Goal: Information Seeking & Learning: Learn about a topic

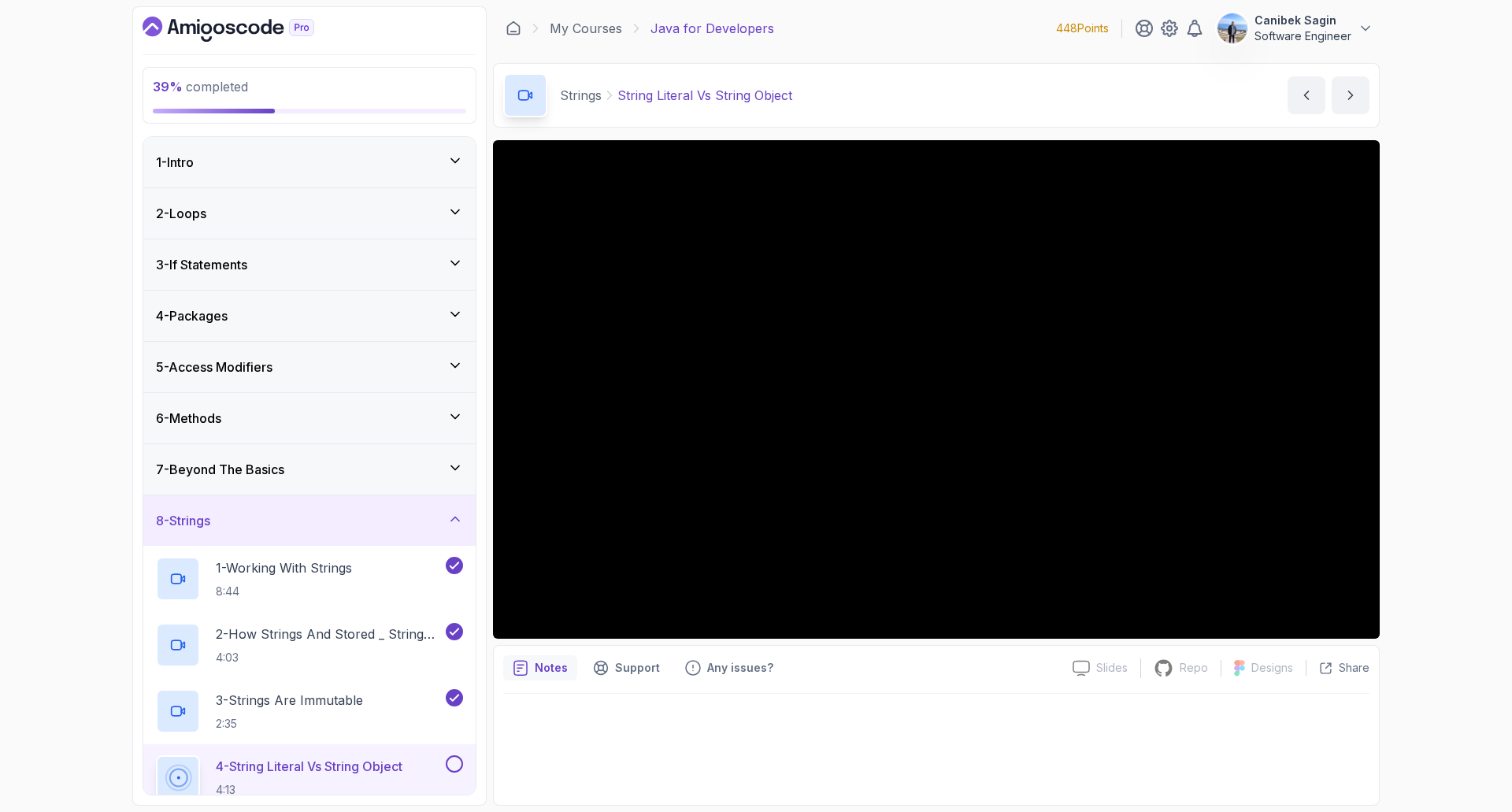
scroll to position [315, 0]
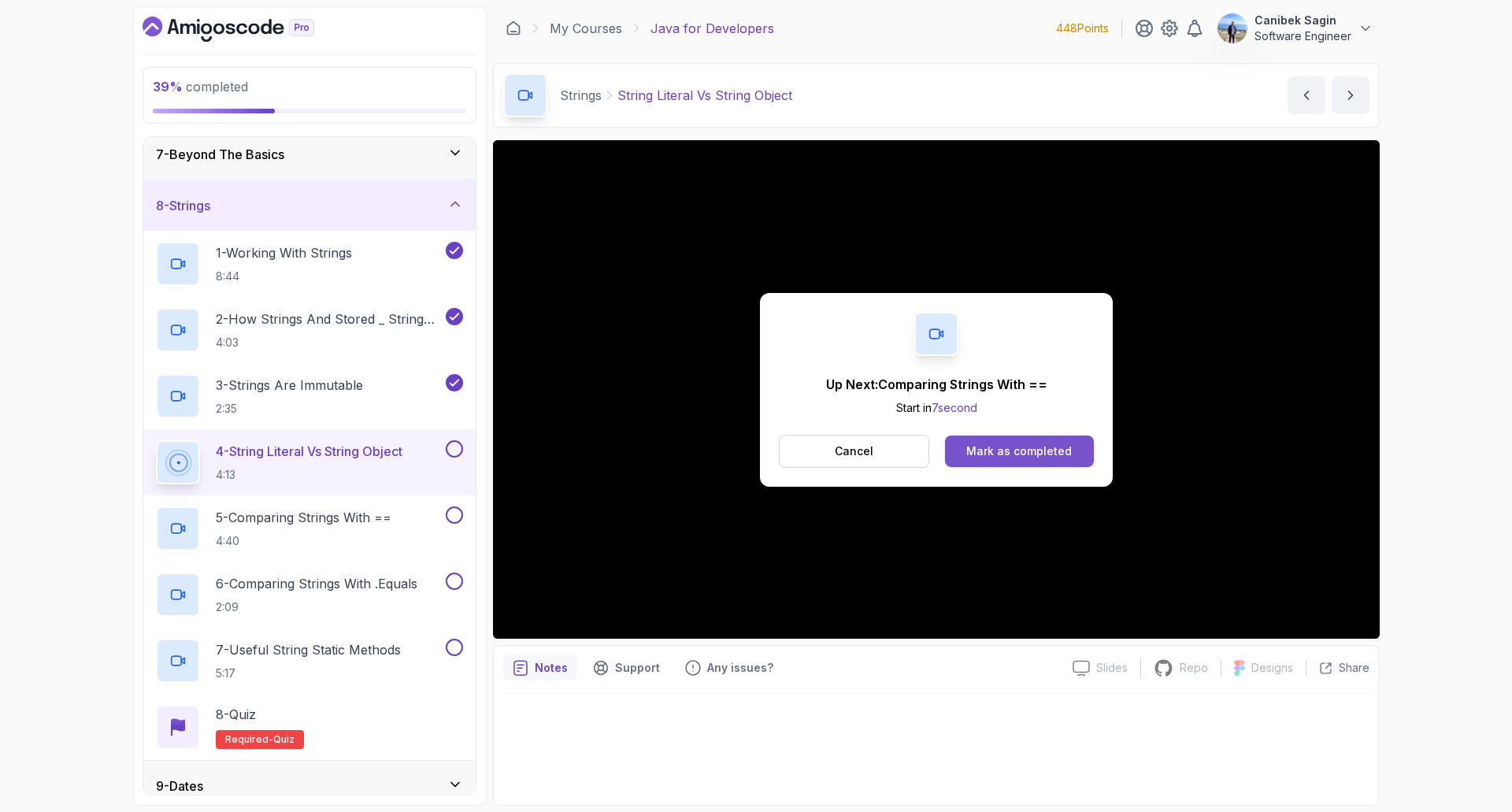
click at [1051, 455] on div "Mark as completed" at bounding box center [1018, 450] width 105 height 16
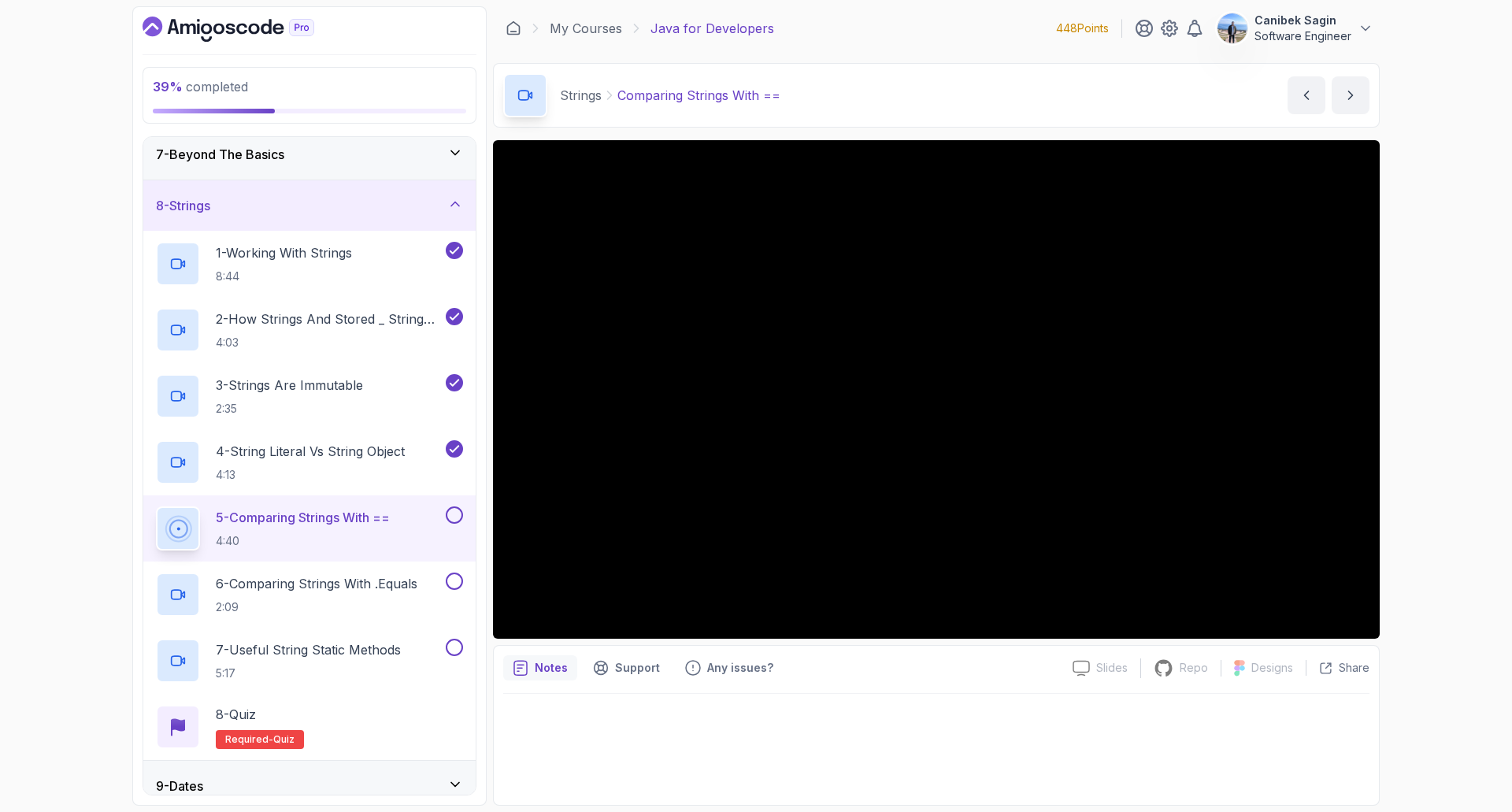
click at [457, 515] on button at bounding box center [454, 515] width 17 height 17
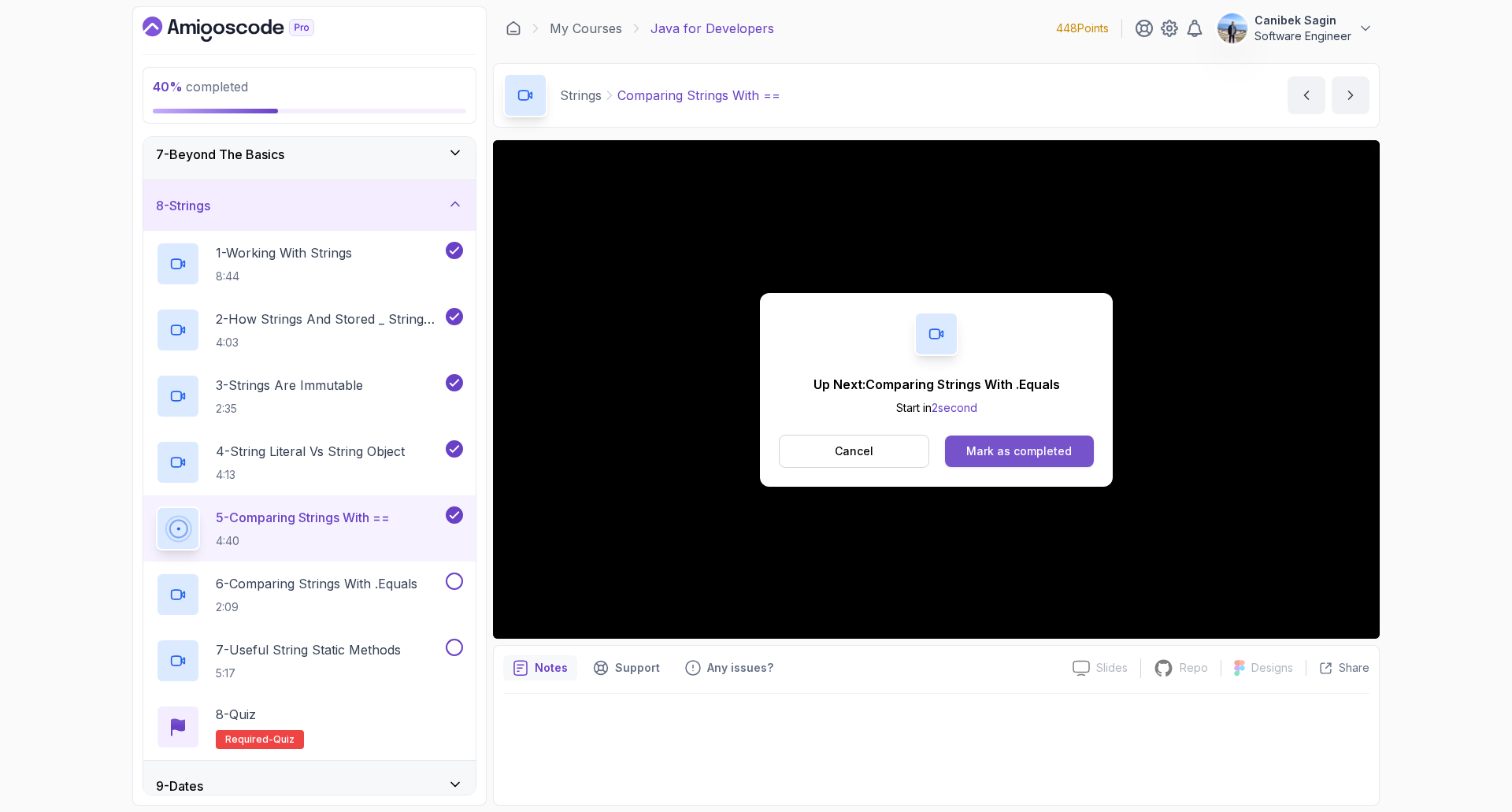
click at [1011, 455] on div "Mark as completed" at bounding box center [1018, 450] width 105 height 16
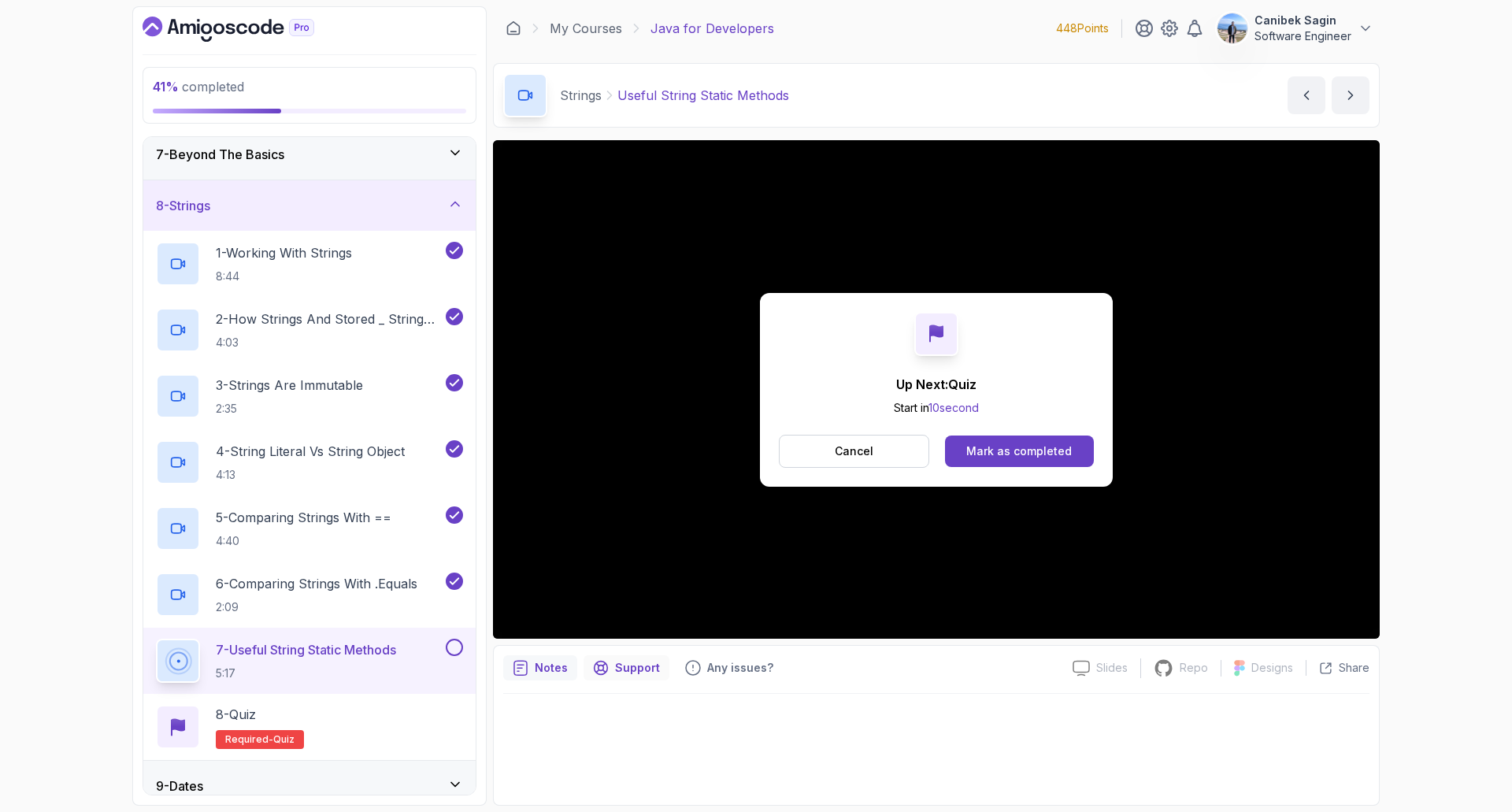
click at [640, 667] on p "Support" at bounding box center [637, 668] width 45 height 16
click at [1029, 448] on div "Mark as completed" at bounding box center [1018, 450] width 105 height 16
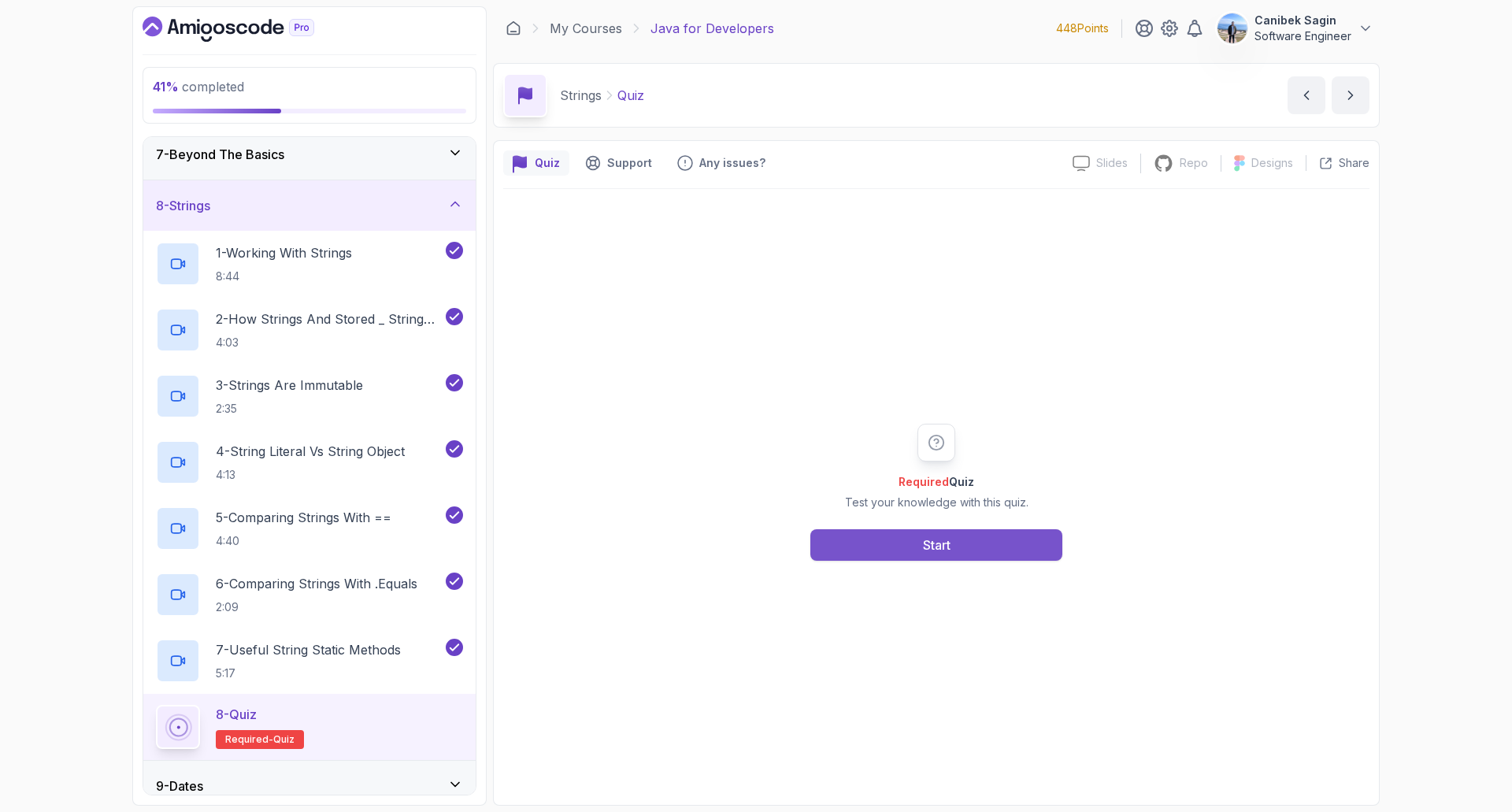
click at [958, 545] on button "Start" at bounding box center [936, 545] width 252 height 32
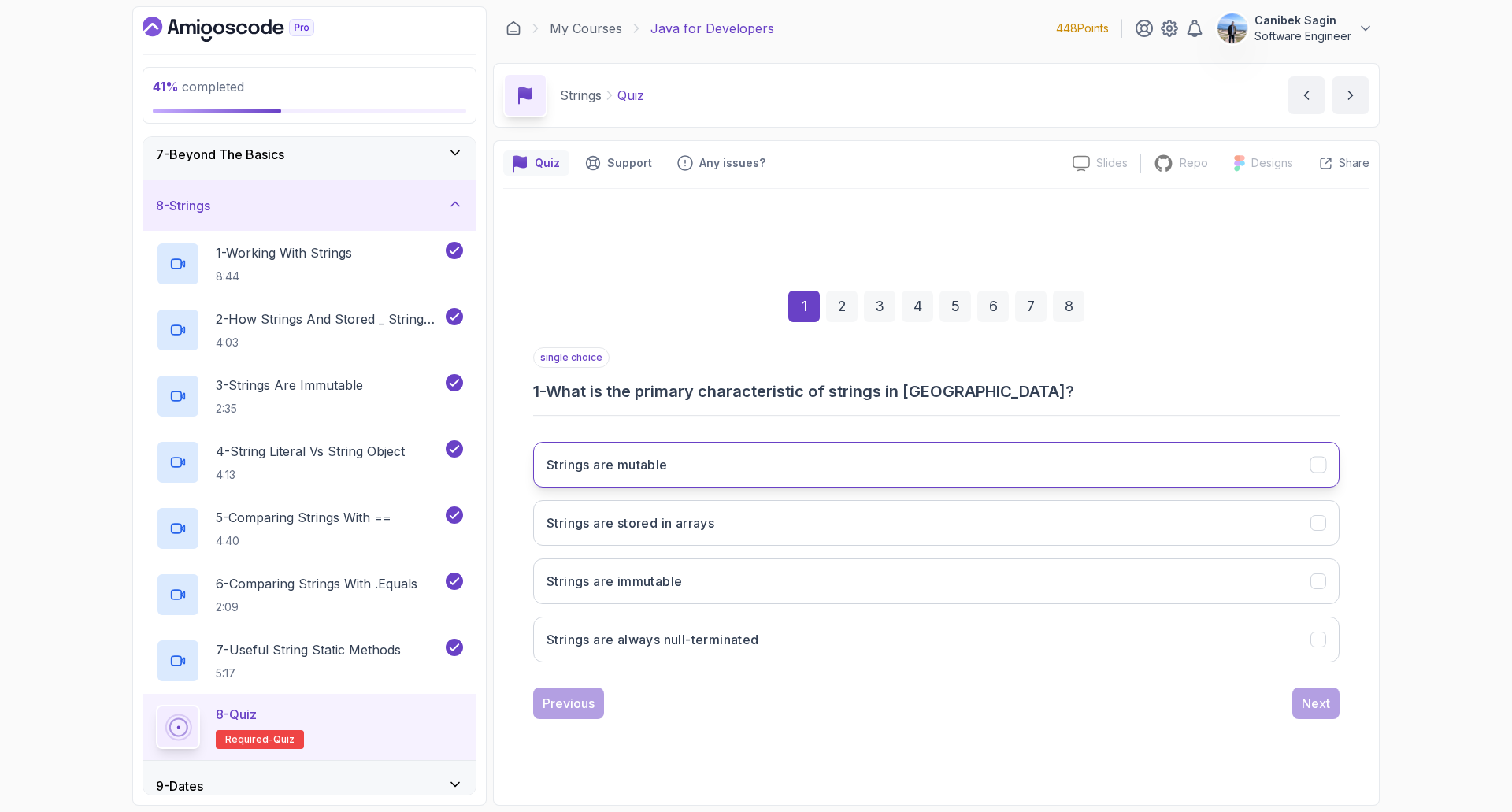
click at [922, 459] on button "Strings are mutable" at bounding box center [936, 465] width 806 height 46
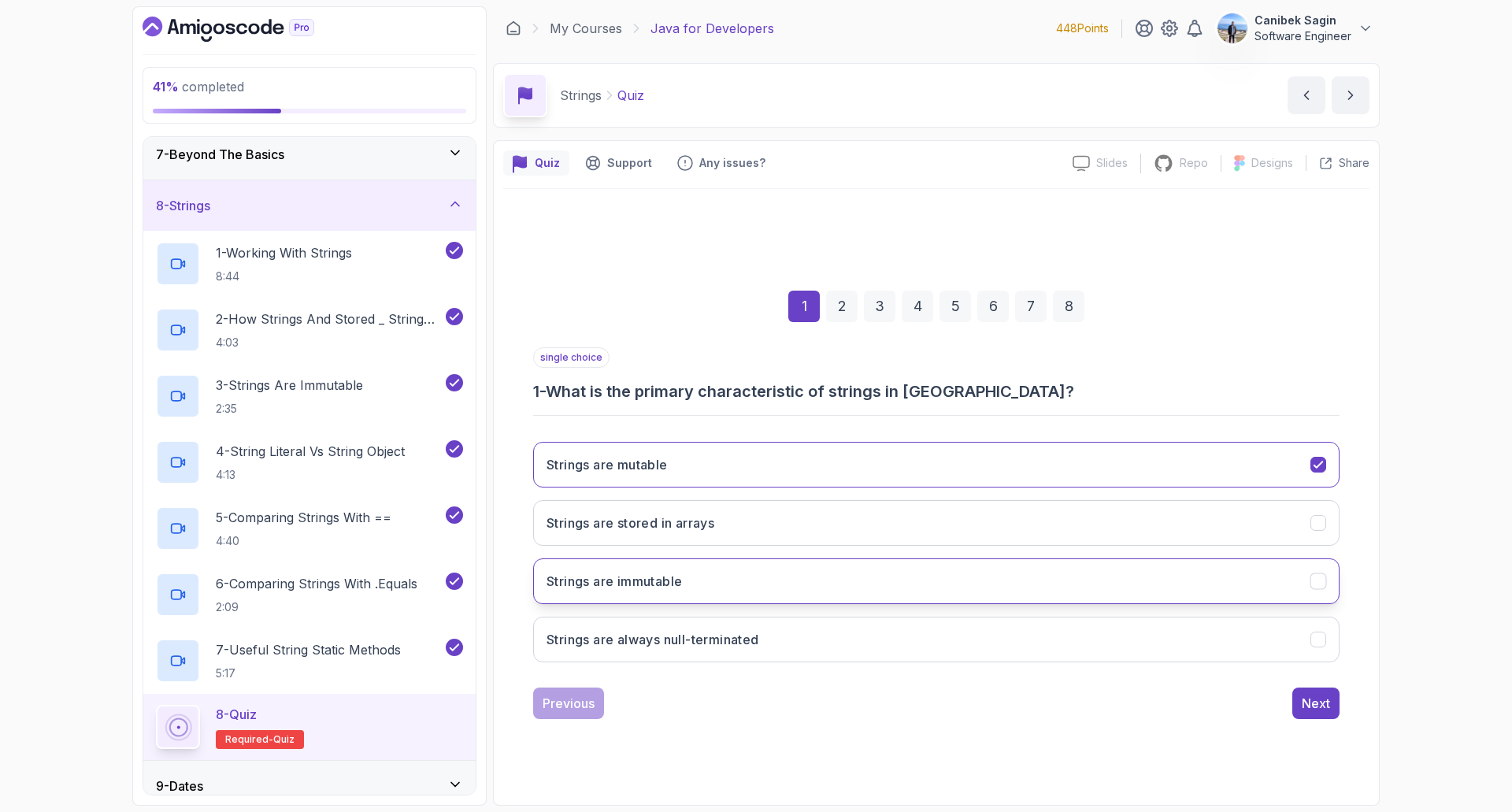
click at [827, 574] on button "Strings are immutable" at bounding box center [936, 581] width 806 height 46
click at [1328, 712] on button "Next" at bounding box center [1316, 703] width 47 height 32
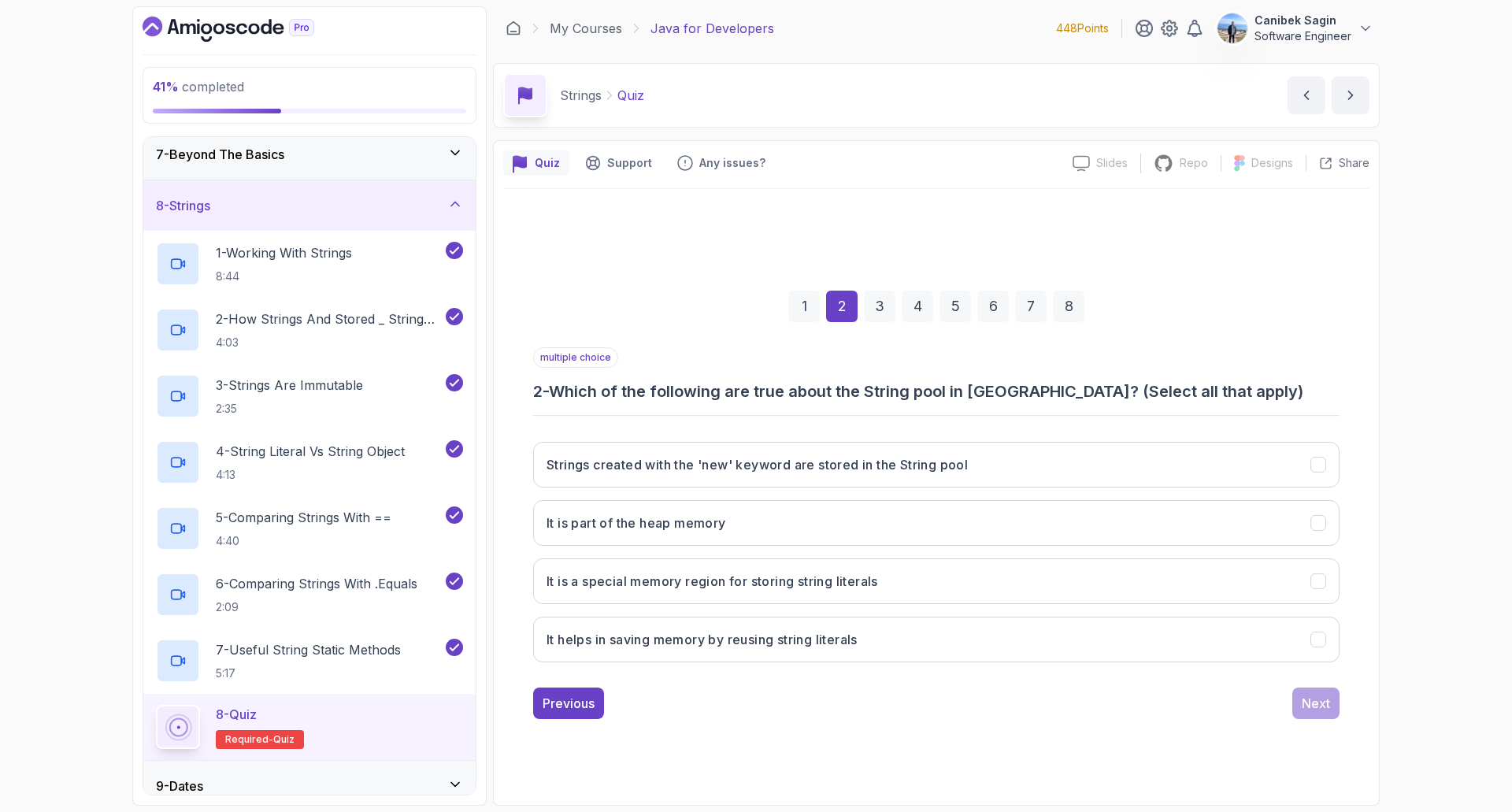
click at [587, 726] on div "1 2 3 4 5 6 7 8 multiple choice 2 - Which of the following are true about the S…" at bounding box center [937, 492] width 867 height 479
click at [574, 709] on div "Previous" at bounding box center [569, 703] width 52 height 19
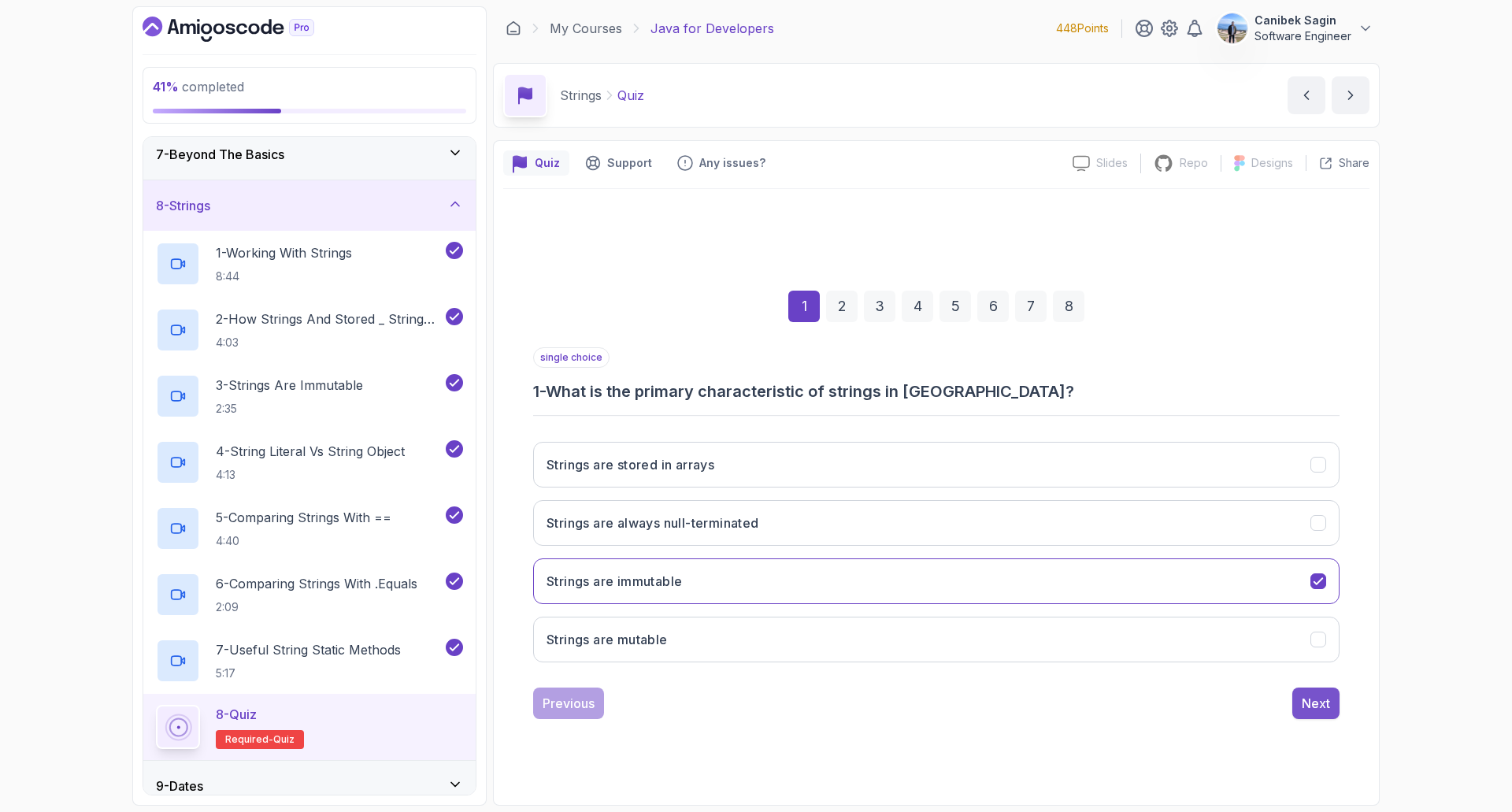
click at [1305, 704] on div "Next" at bounding box center [1316, 703] width 29 height 19
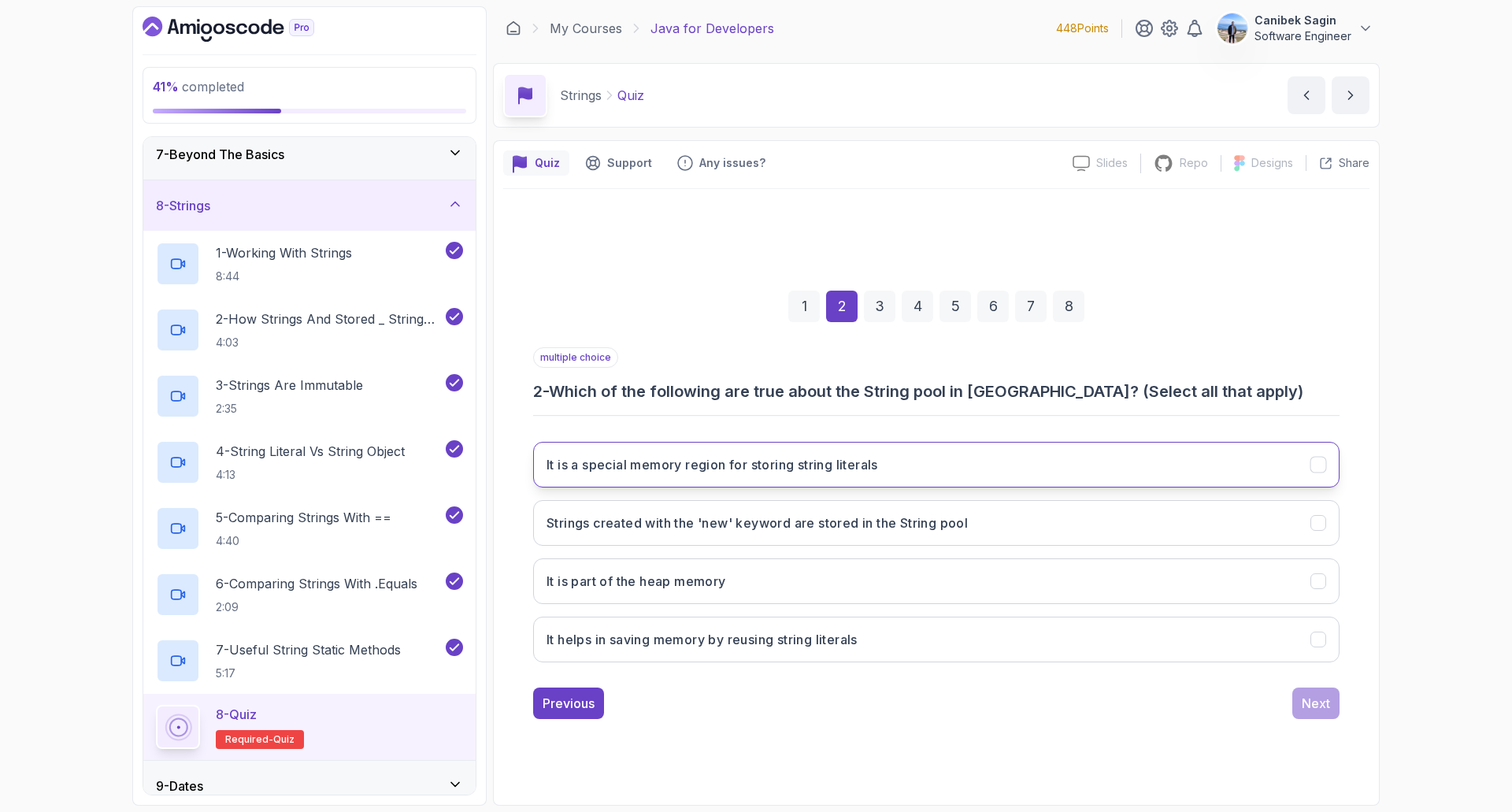
click at [815, 473] on h3 "It is a special memory region for storing string literals" at bounding box center [712, 464] width 331 height 19
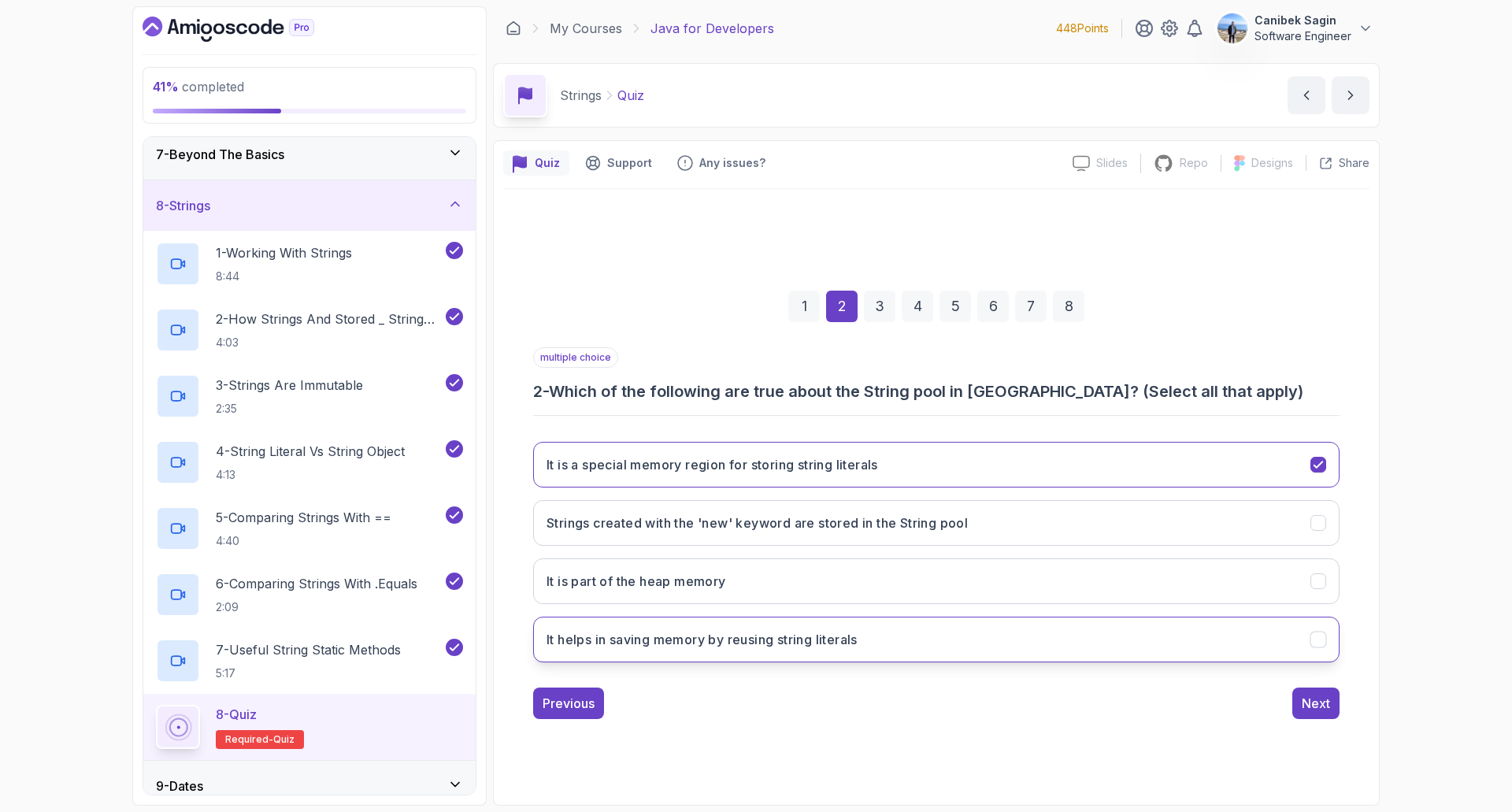
click at [916, 637] on button "It helps in saving memory by reusing string literals" at bounding box center [936, 640] width 806 height 46
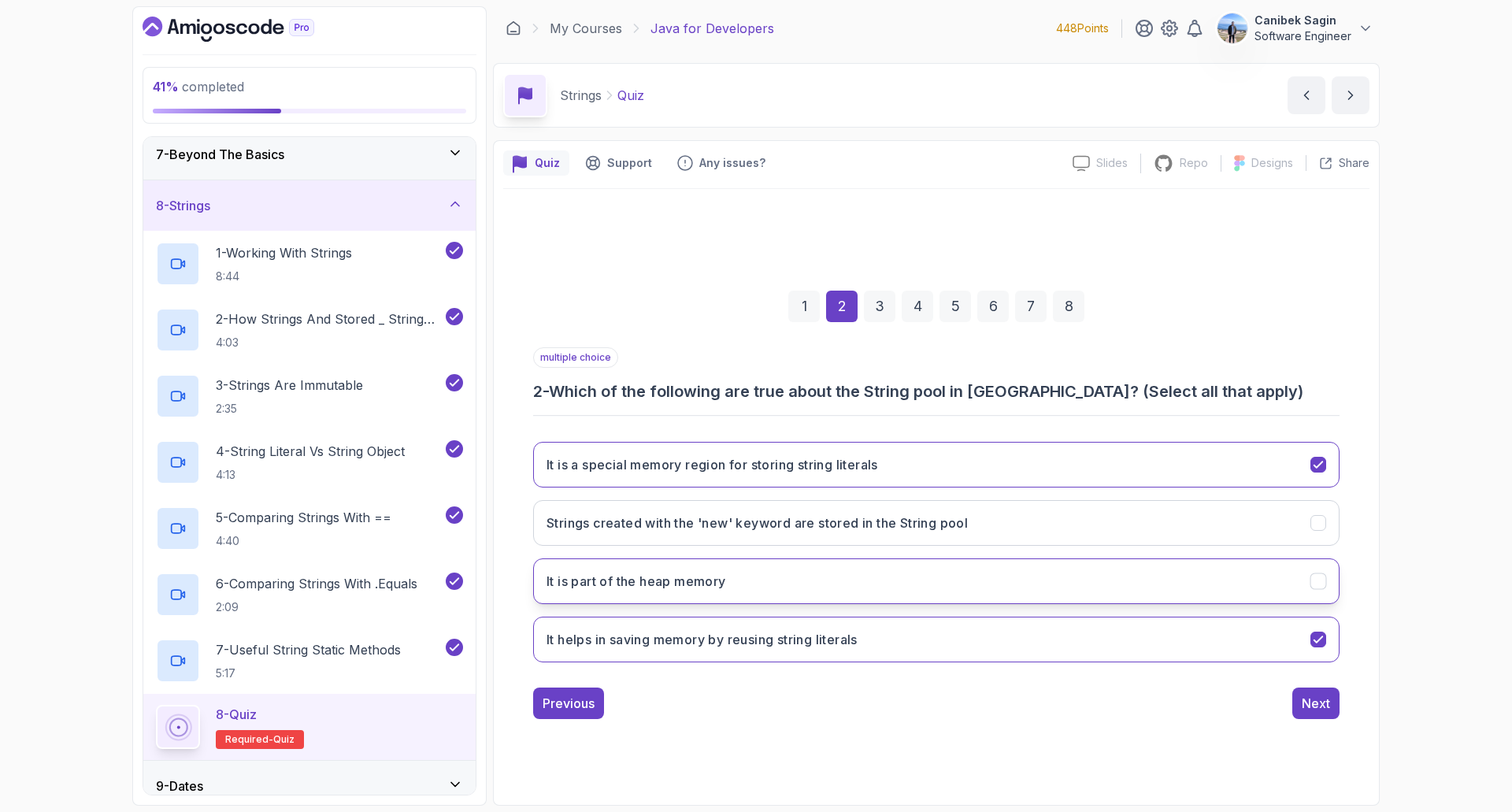
click at [1146, 583] on button "It is part of the heap memory" at bounding box center [936, 581] width 806 height 46
click at [1301, 707] on button "Next" at bounding box center [1316, 703] width 47 height 32
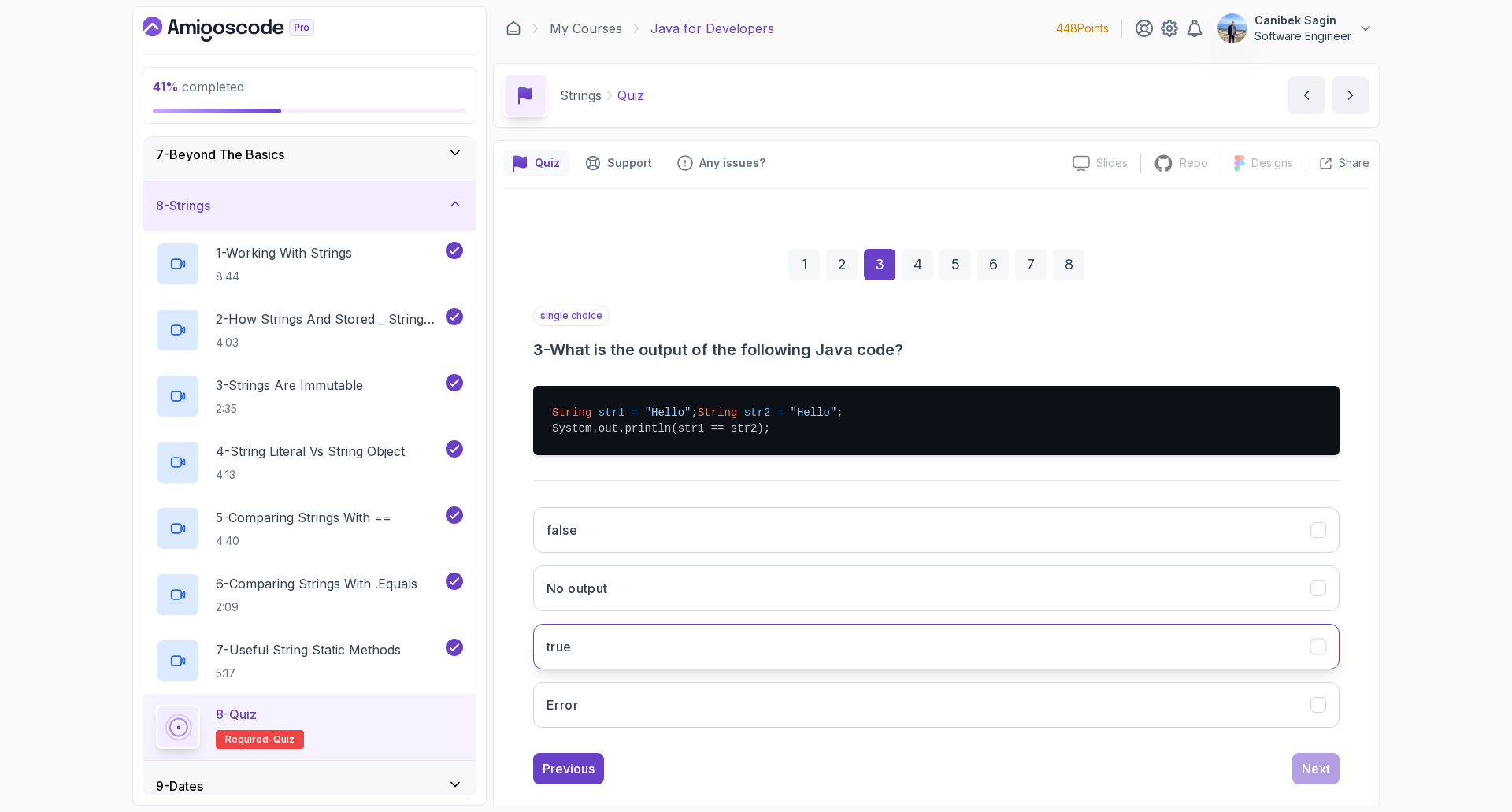
click at [827, 664] on button "true" at bounding box center [936, 646] width 806 height 46
click at [1319, 779] on div "Next" at bounding box center [1316, 769] width 29 height 19
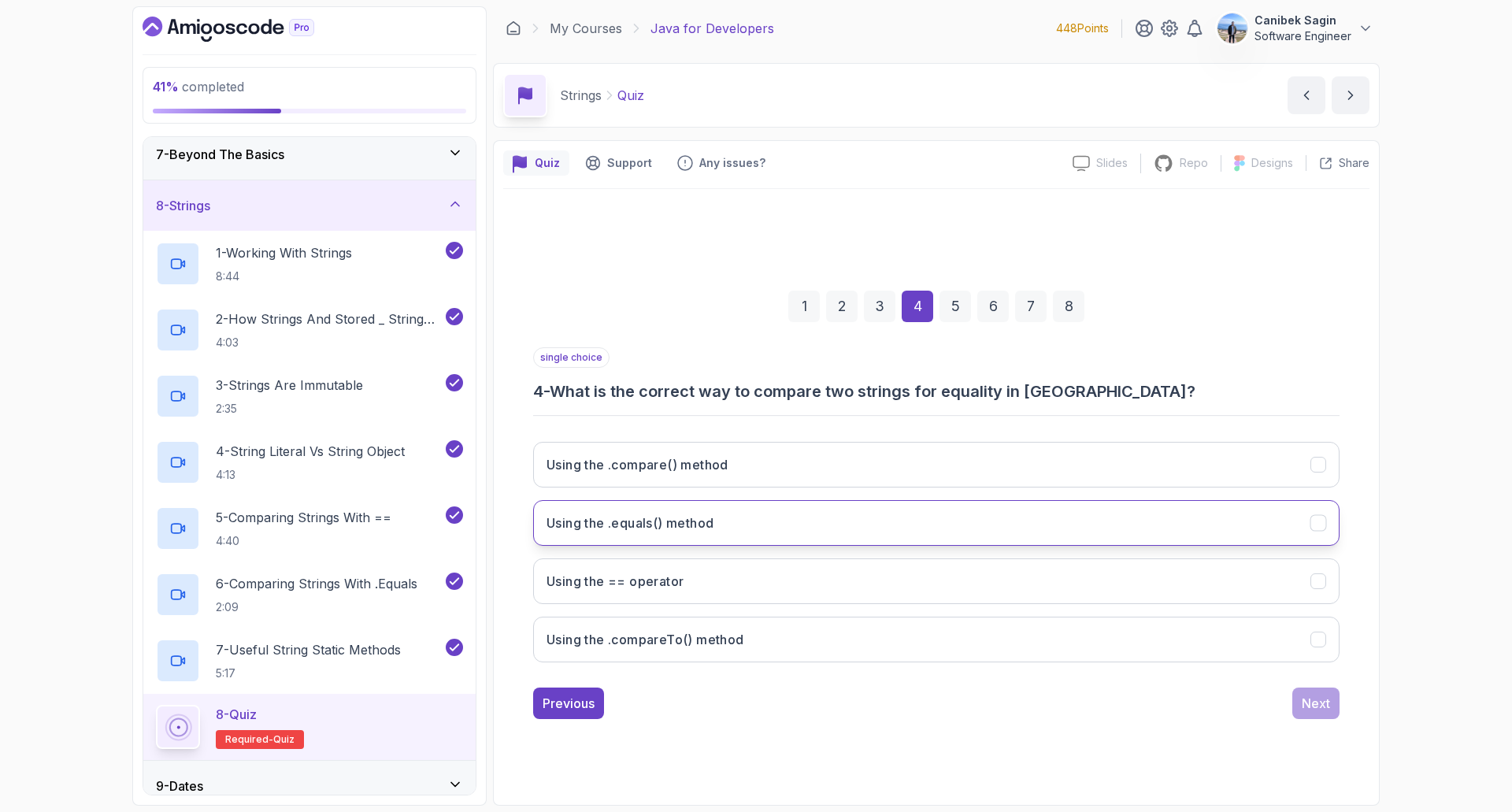
click at [729, 524] on button "Using the .equals() method" at bounding box center [936, 523] width 806 height 46
click at [1319, 692] on button "Next" at bounding box center [1316, 703] width 47 height 32
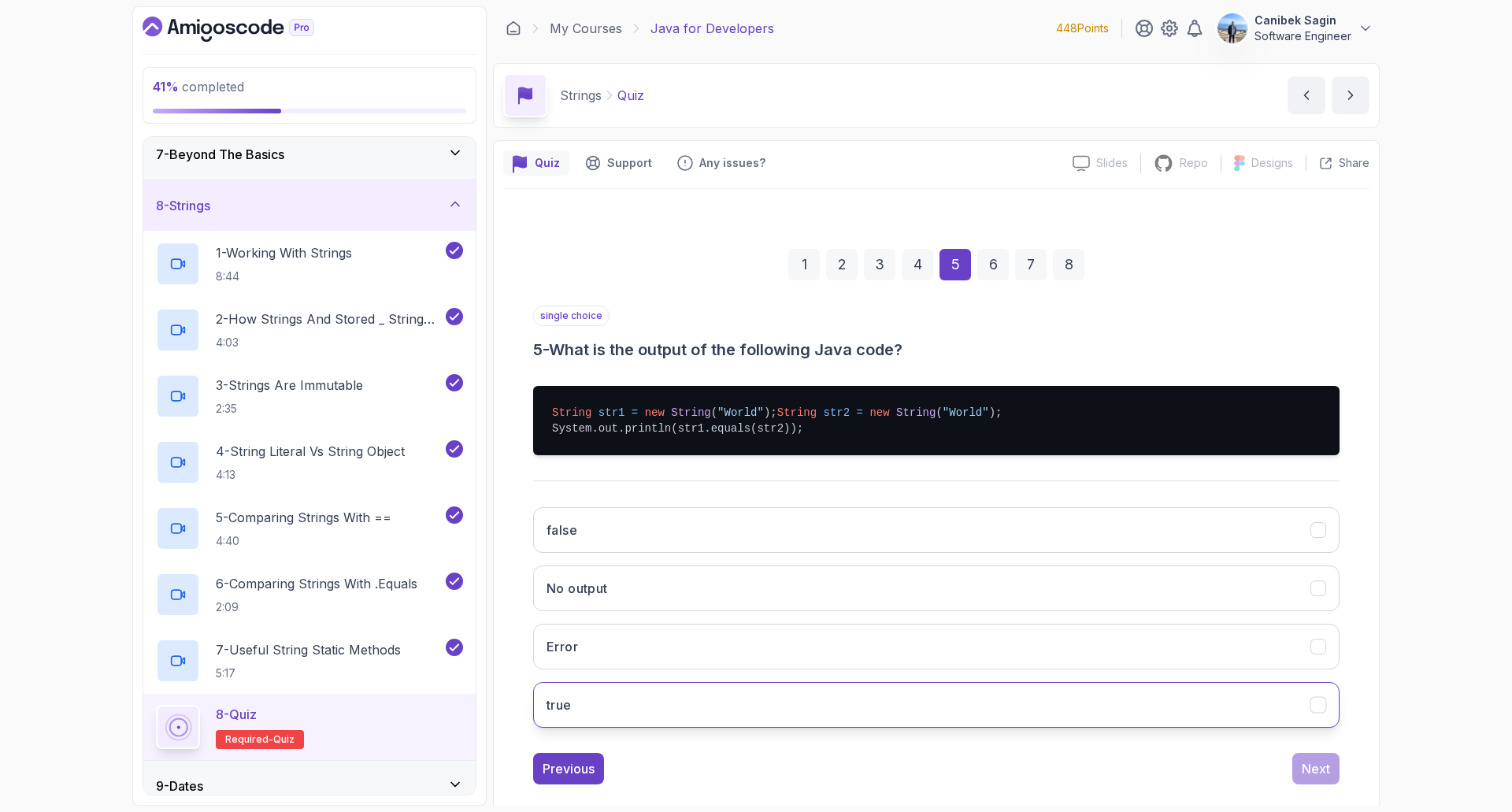
click at [924, 728] on button "true" at bounding box center [936, 705] width 806 height 46
click at [1310, 771] on button "Next" at bounding box center [1316, 769] width 47 height 32
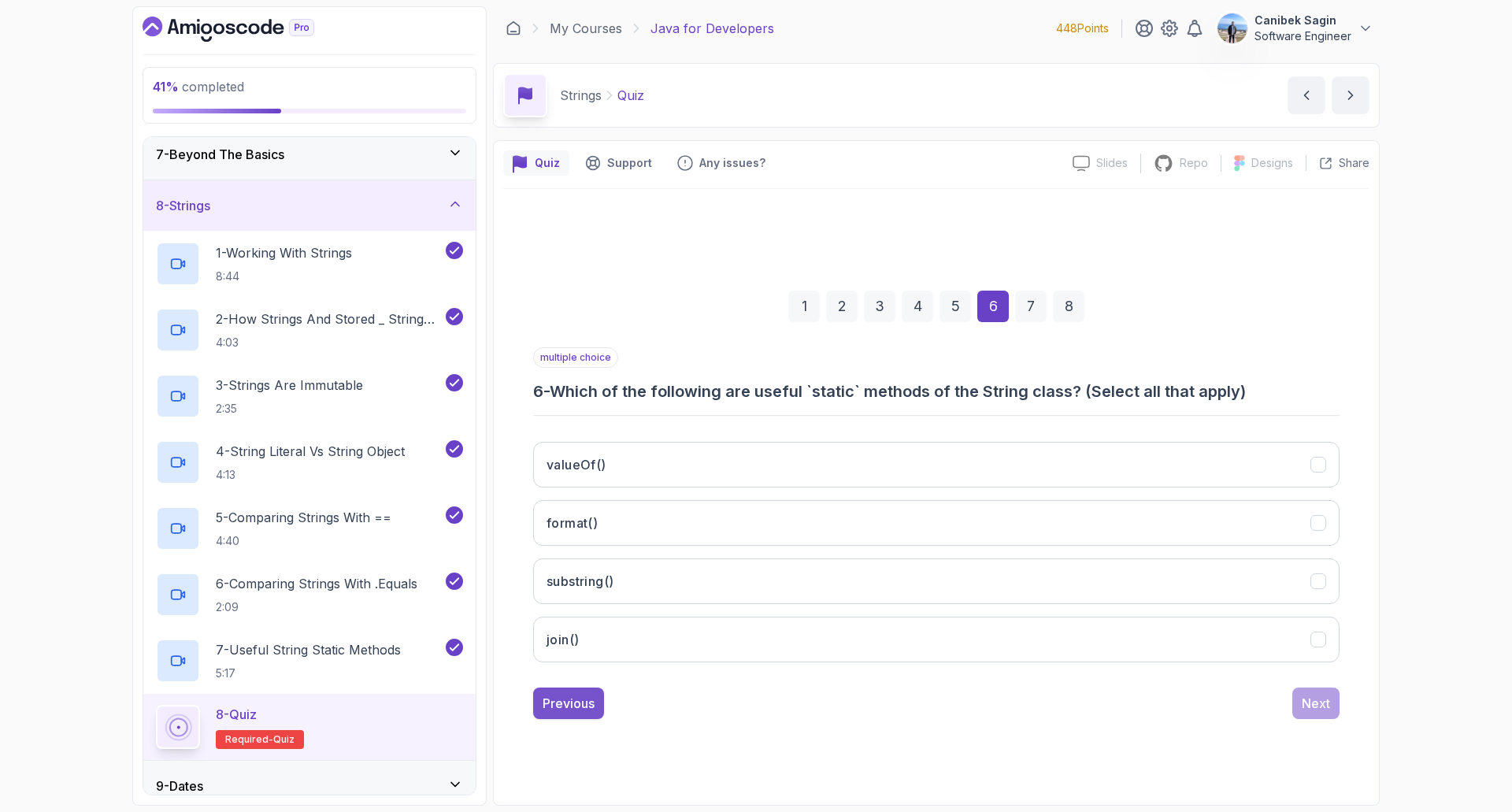
click at [565, 699] on div "Previous" at bounding box center [569, 703] width 52 height 19
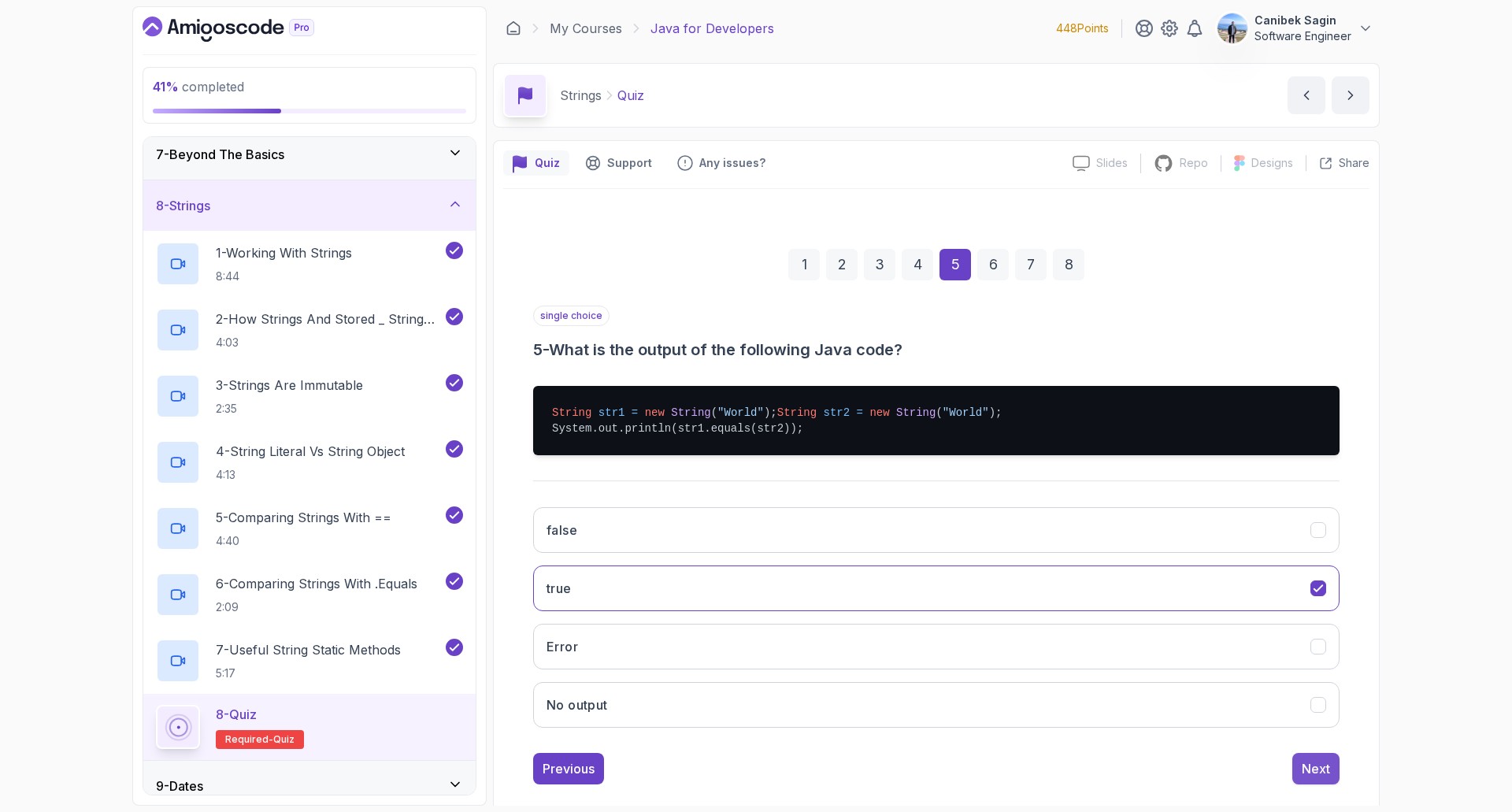
click at [1330, 782] on button "Next" at bounding box center [1316, 769] width 47 height 32
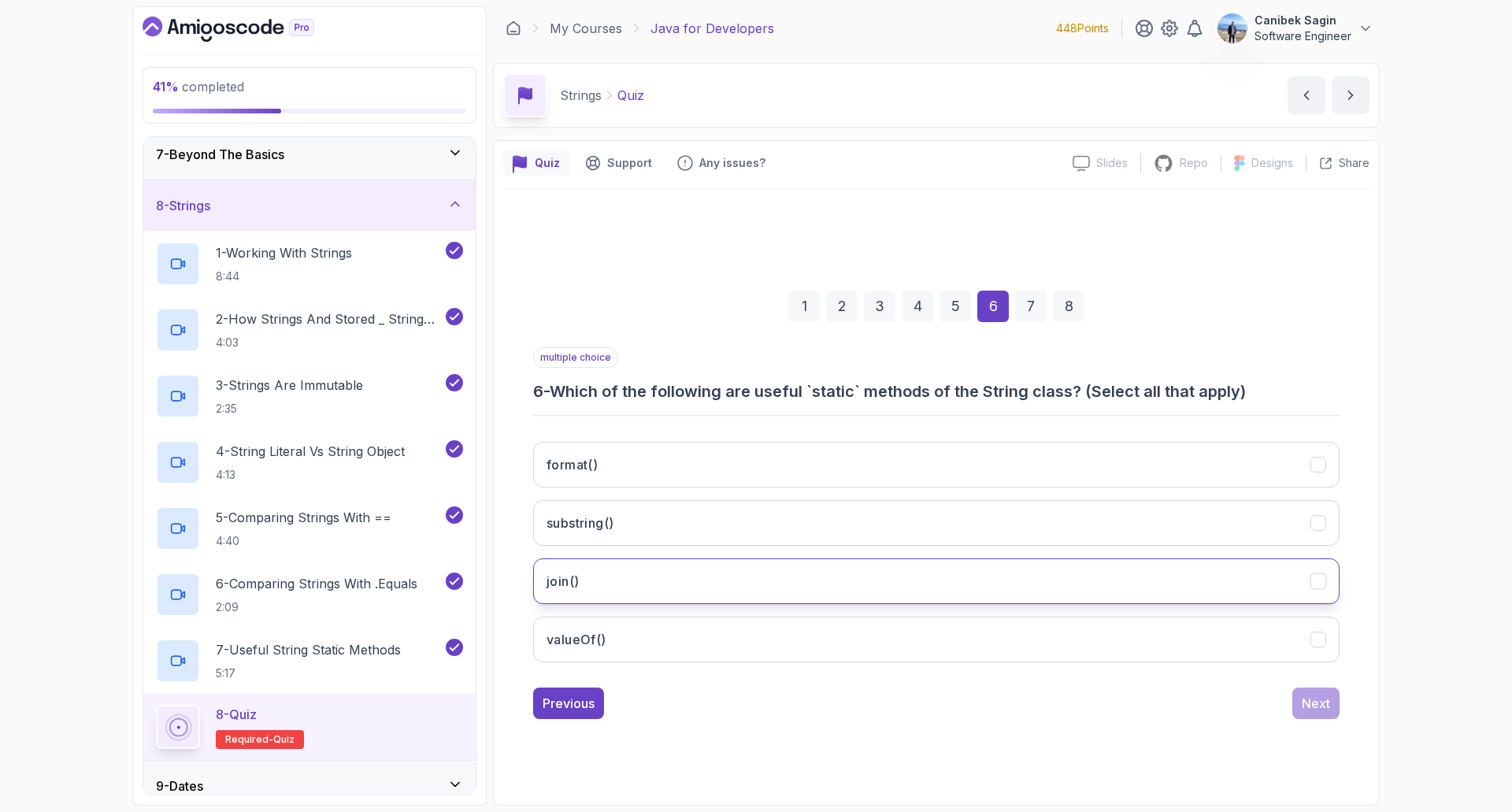
click at [972, 572] on button "join()" at bounding box center [936, 581] width 806 height 46
click at [909, 451] on button "format()" at bounding box center [936, 465] width 806 height 46
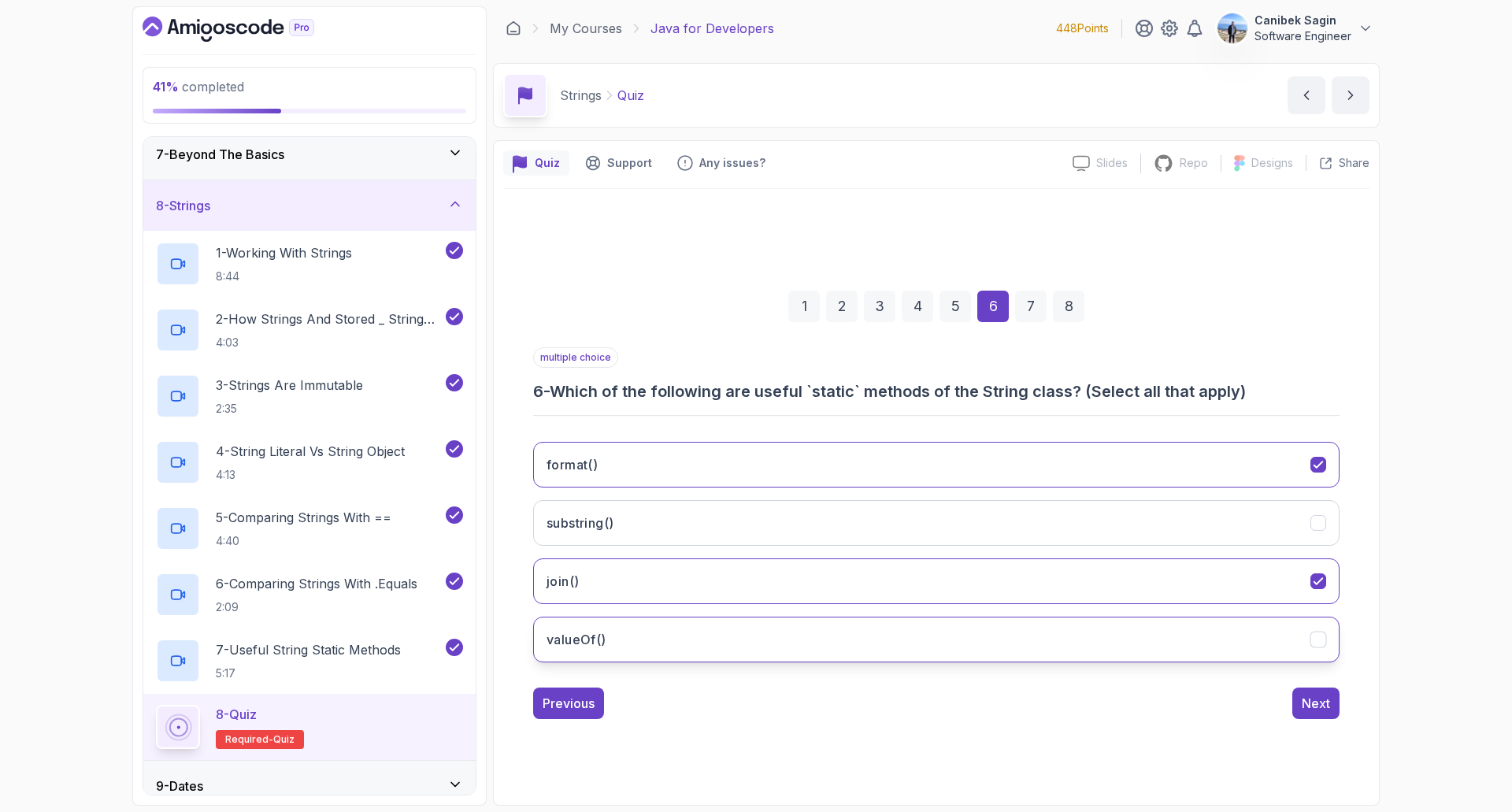
click at [773, 638] on button "valueOf()" at bounding box center [936, 640] width 806 height 46
click at [1324, 703] on div "Next" at bounding box center [1316, 703] width 29 height 19
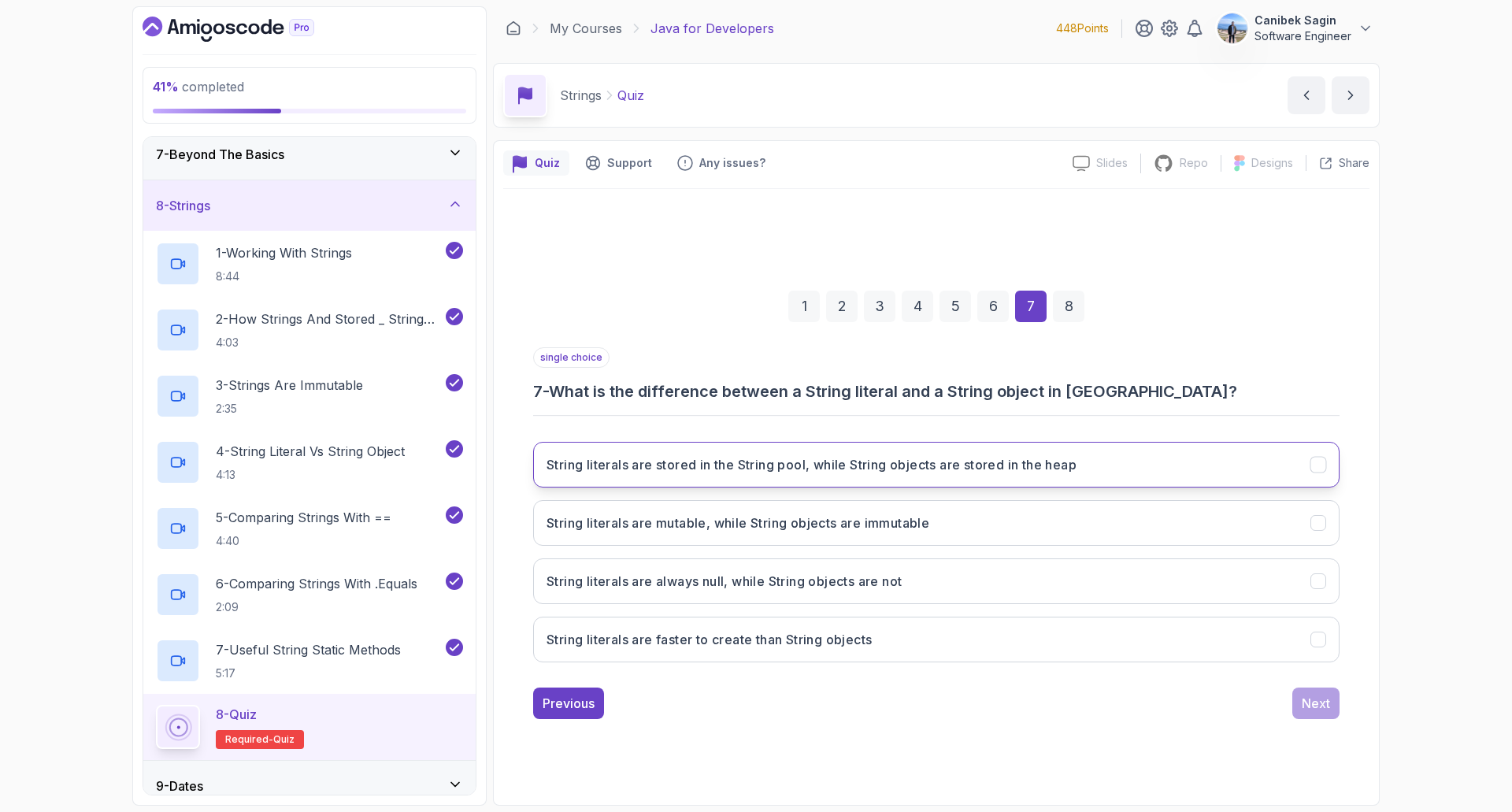
click at [929, 465] on h3 "String literals are stored in the String pool, while String objects are stored …" at bounding box center [812, 464] width 530 height 19
click at [1328, 706] on div "Next" at bounding box center [1316, 703] width 29 height 19
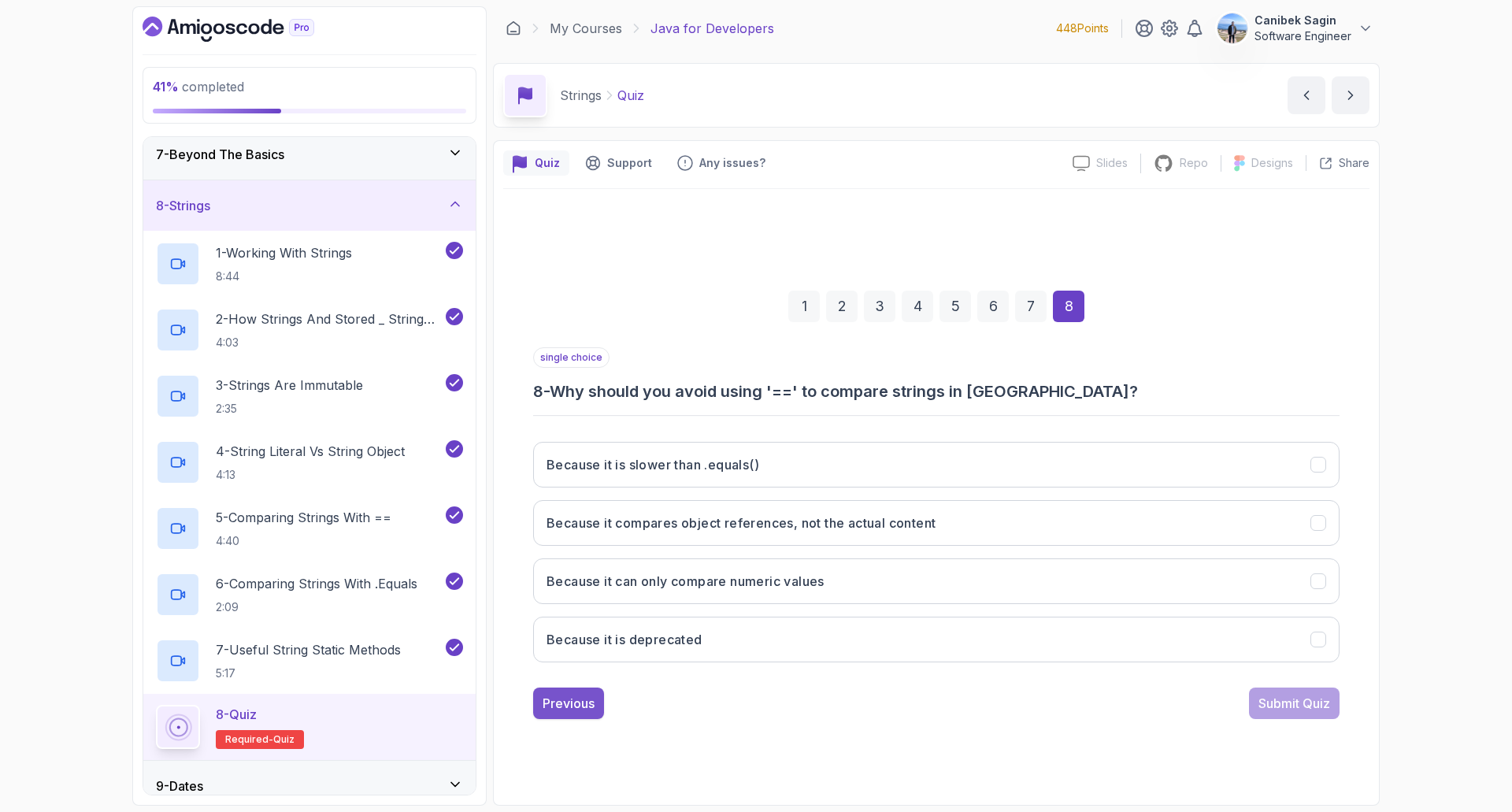
click at [588, 708] on div "Previous" at bounding box center [569, 703] width 52 height 19
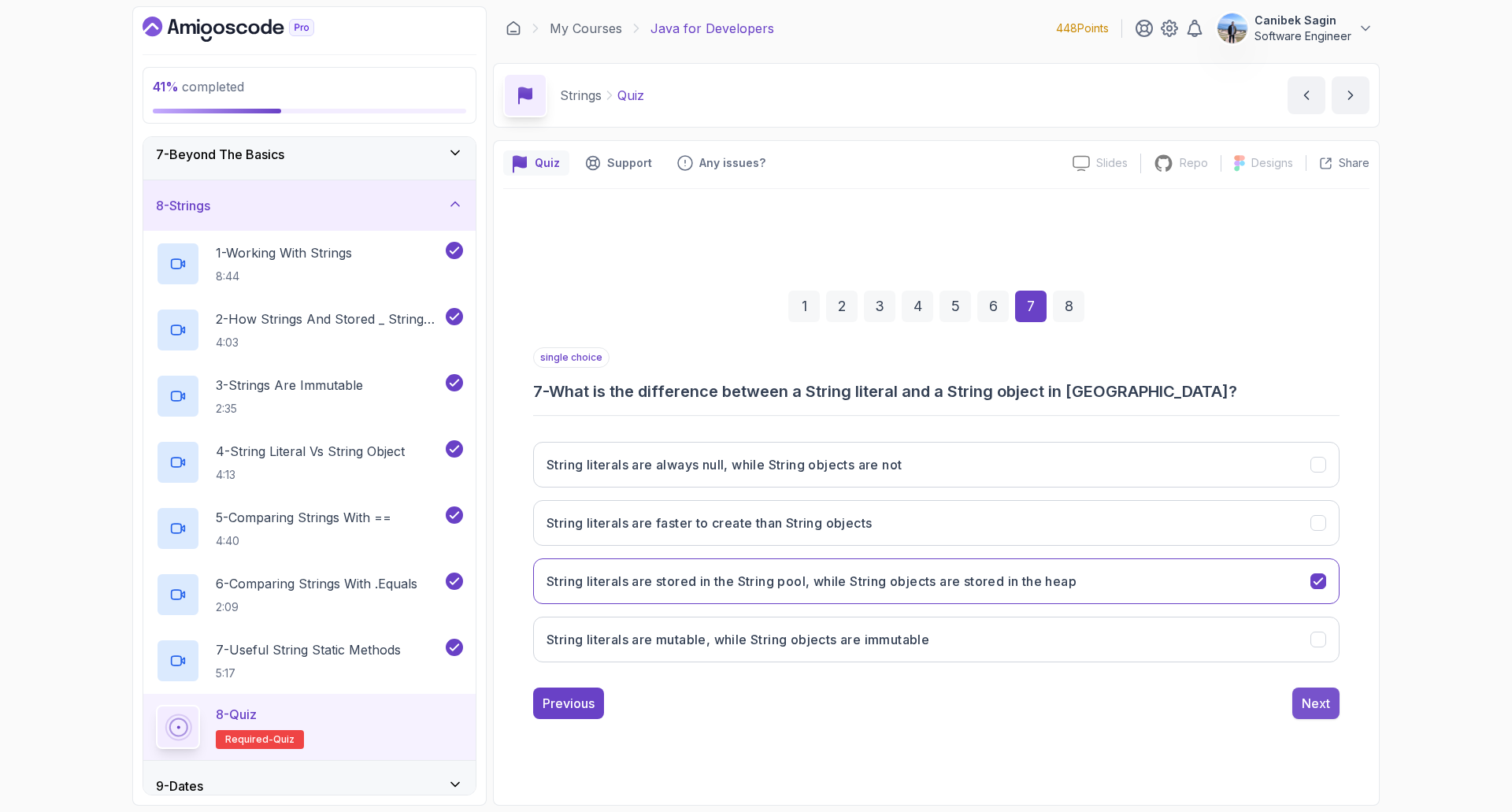
click at [1328, 712] on div "Next" at bounding box center [1316, 703] width 29 height 19
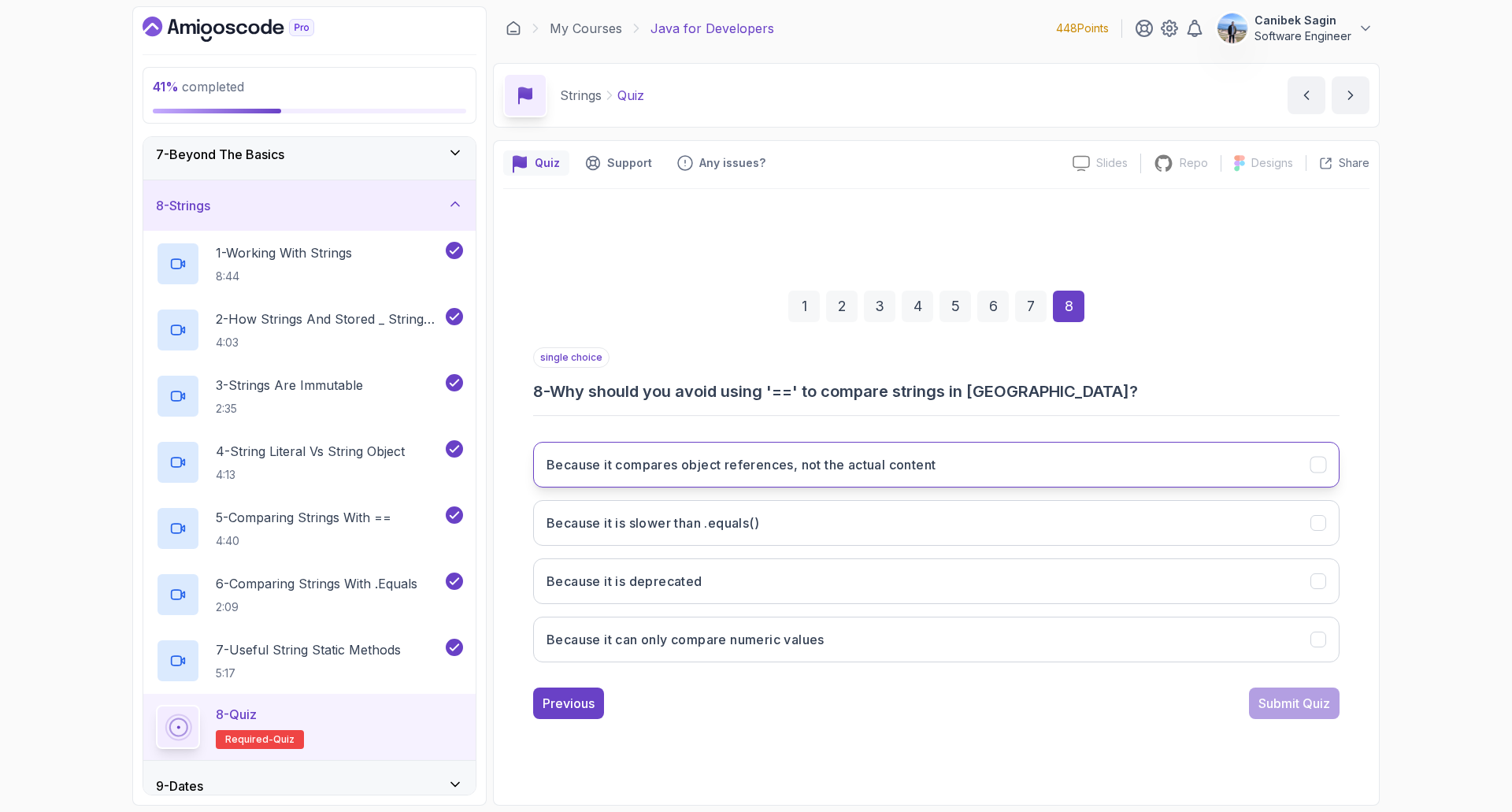
click at [997, 451] on button "Because it compares object references, not the actual content" at bounding box center [936, 465] width 806 height 46
click at [1279, 702] on div "Submit Quiz" at bounding box center [1295, 703] width 72 height 19
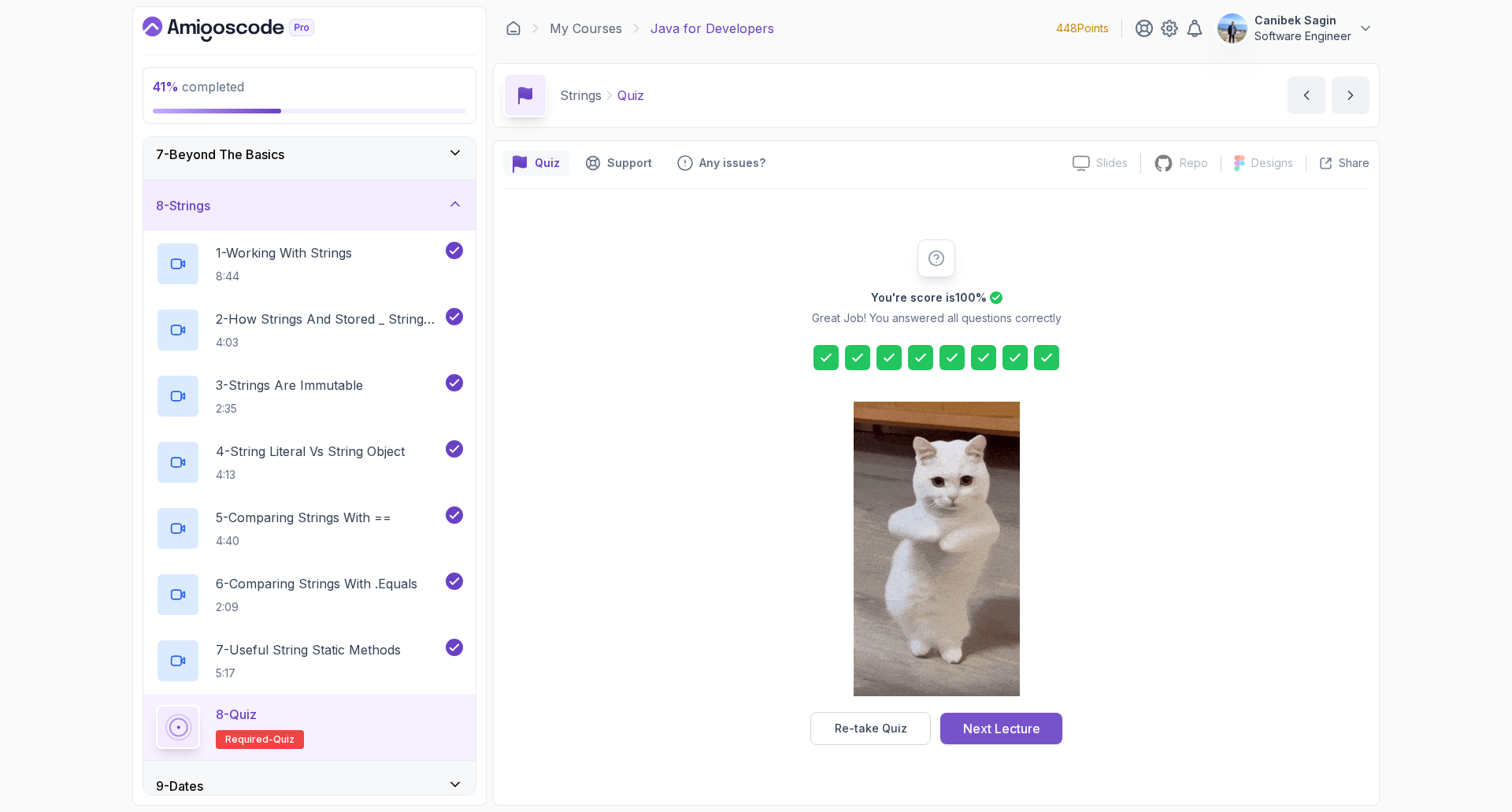
click at [990, 729] on div "Next Lecture" at bounding box center [1002, 728] width 78 height 19
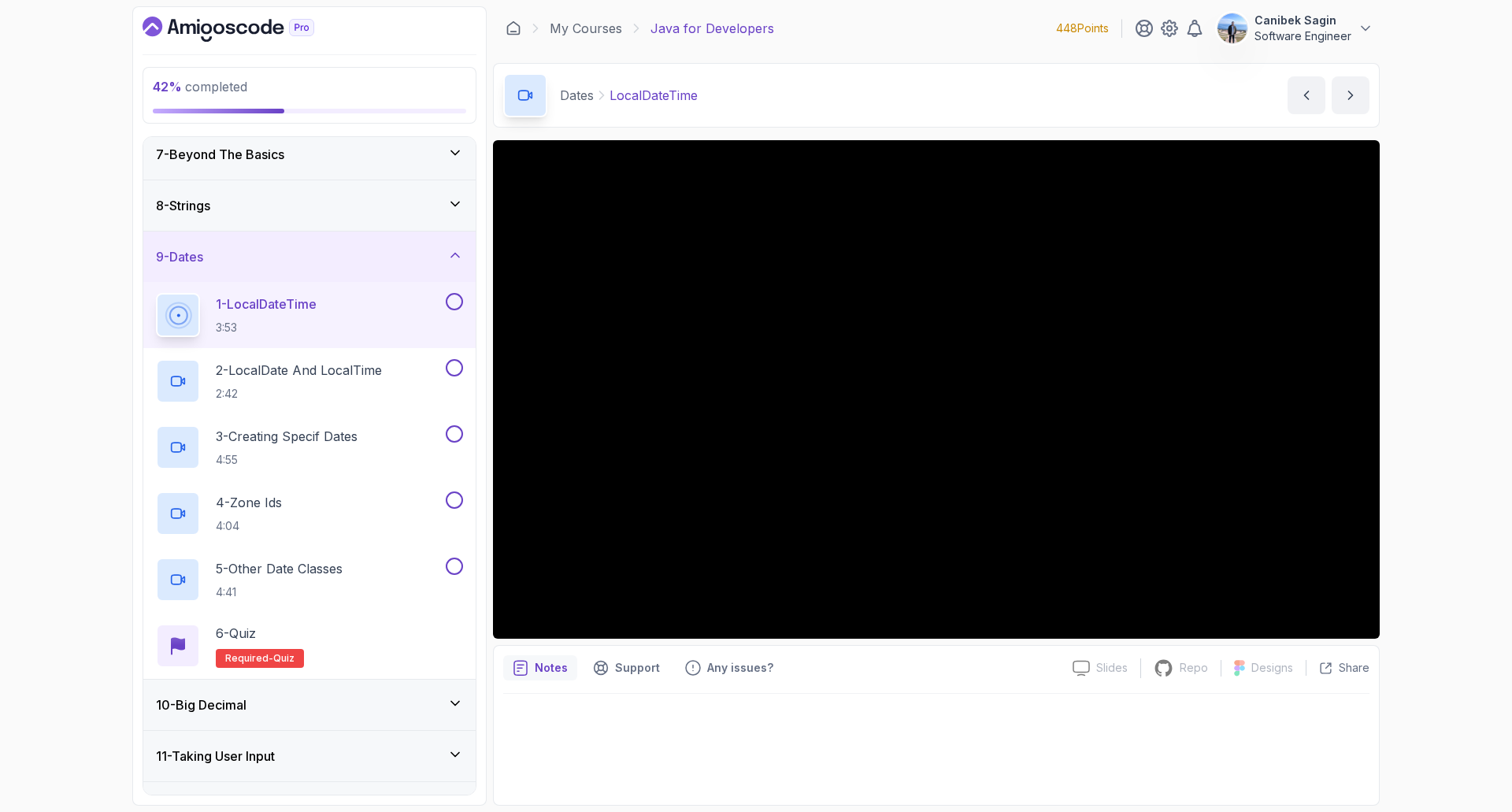
click at [350, 259] on div "9 - Dates" at bounding box center [309, 256] width 307 height 19
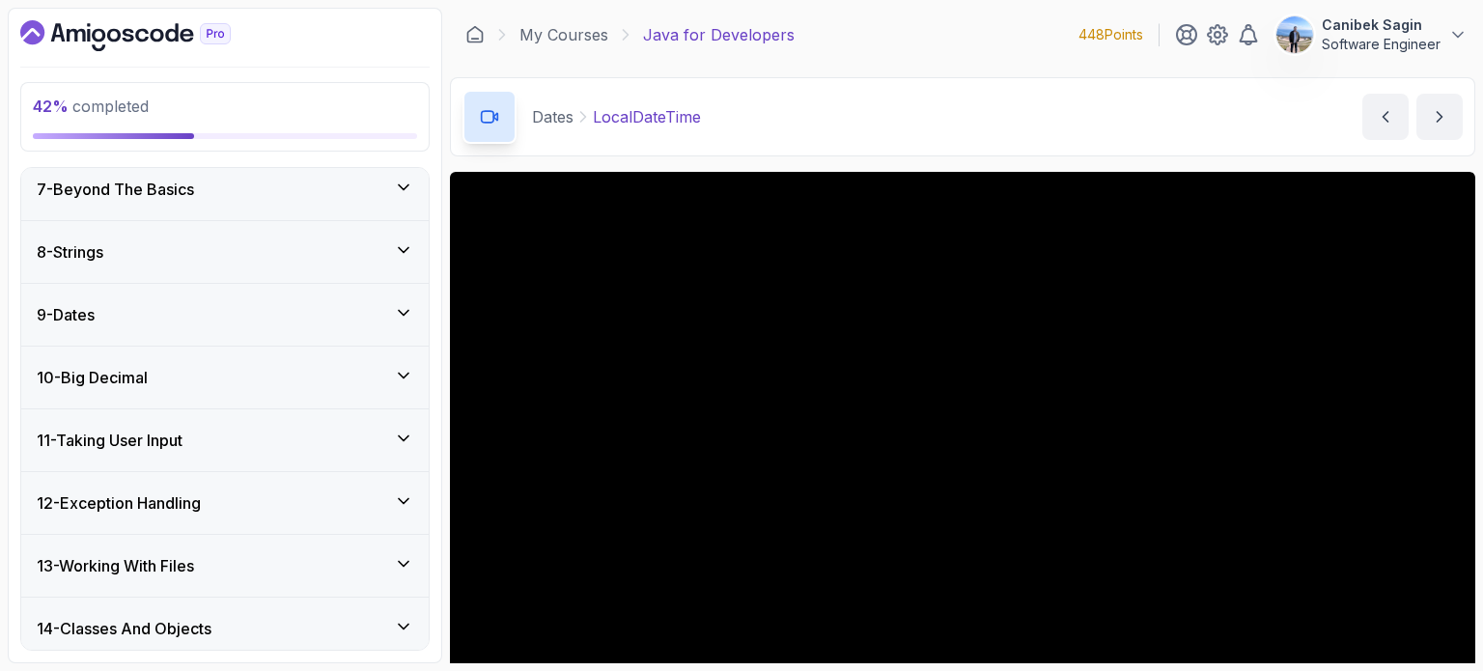
scroll to position [380, 0]
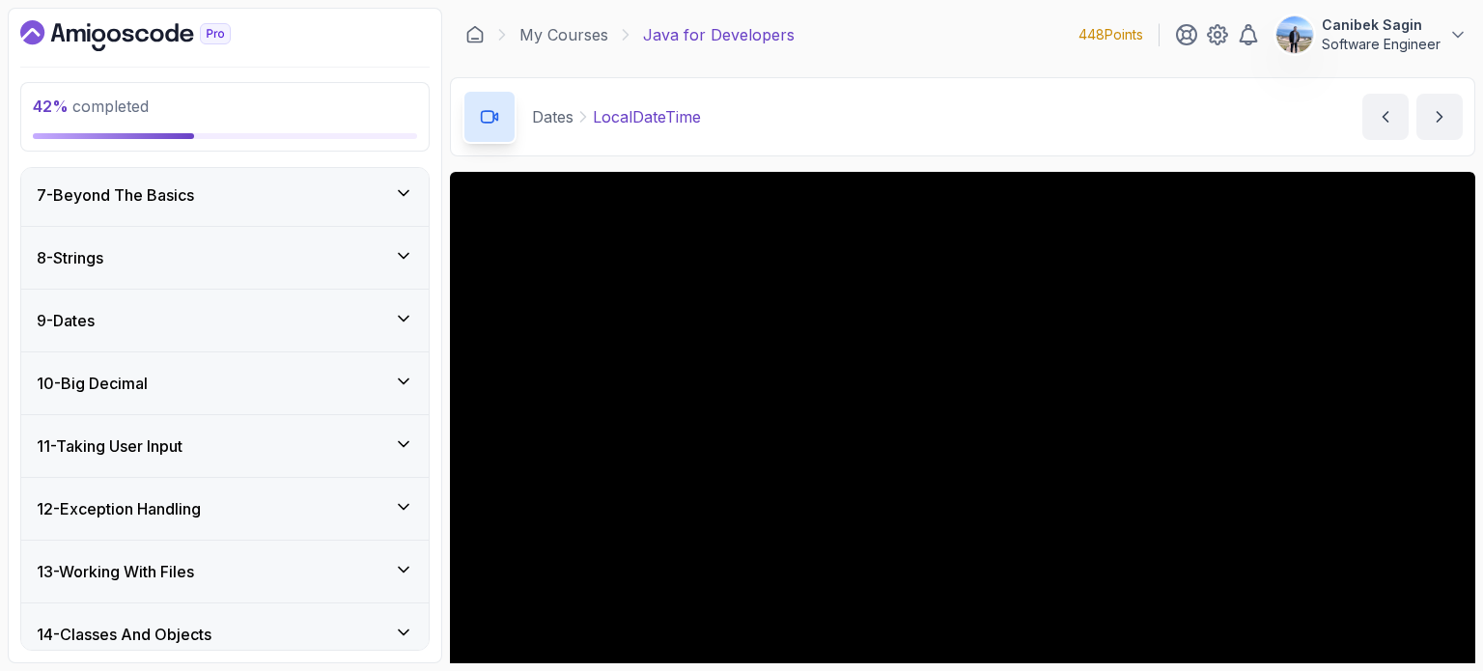
click at [915, 22] on div "My Courses Java for Developers 448 Points Canibek Sagin Software Engineer" at bounding box center [962, 35] width 1025 height 54
click at [153, 269] on div "8 - Strings" at bounding box center [224, 258] width 407 height 62
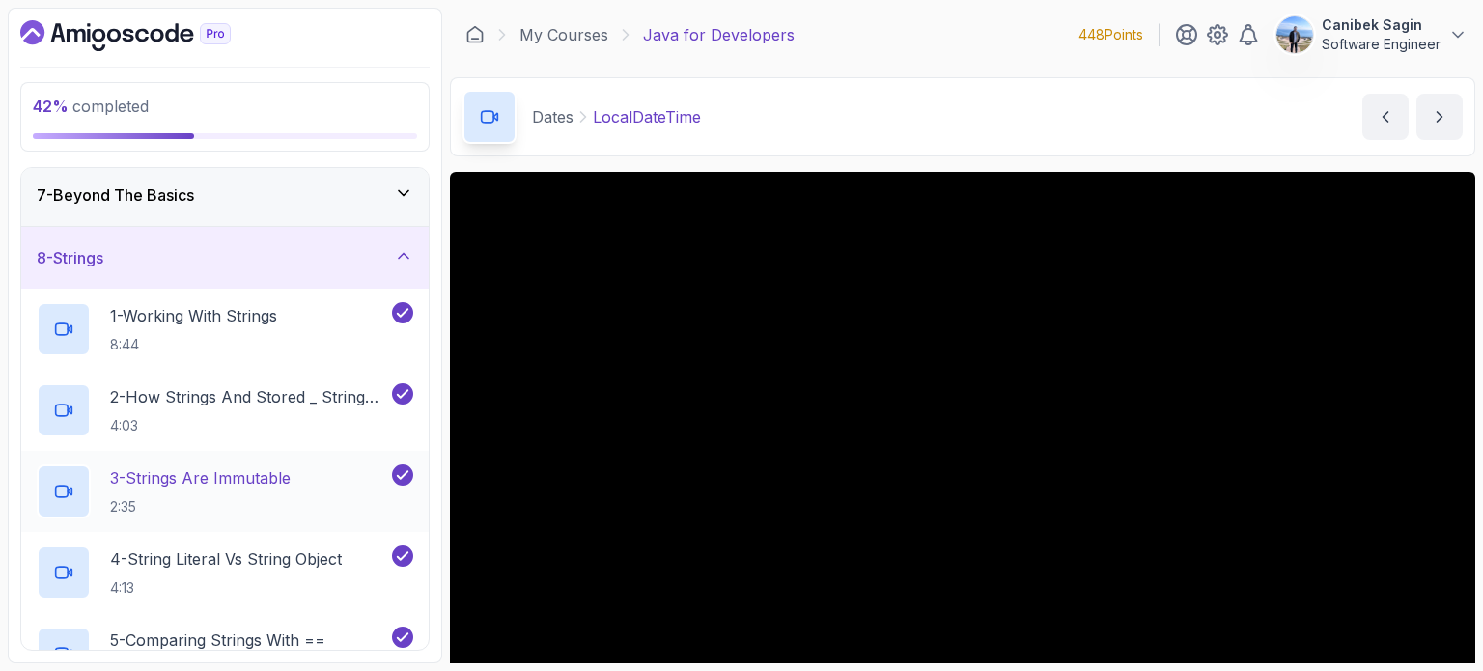
scroll to position [1056, 0]
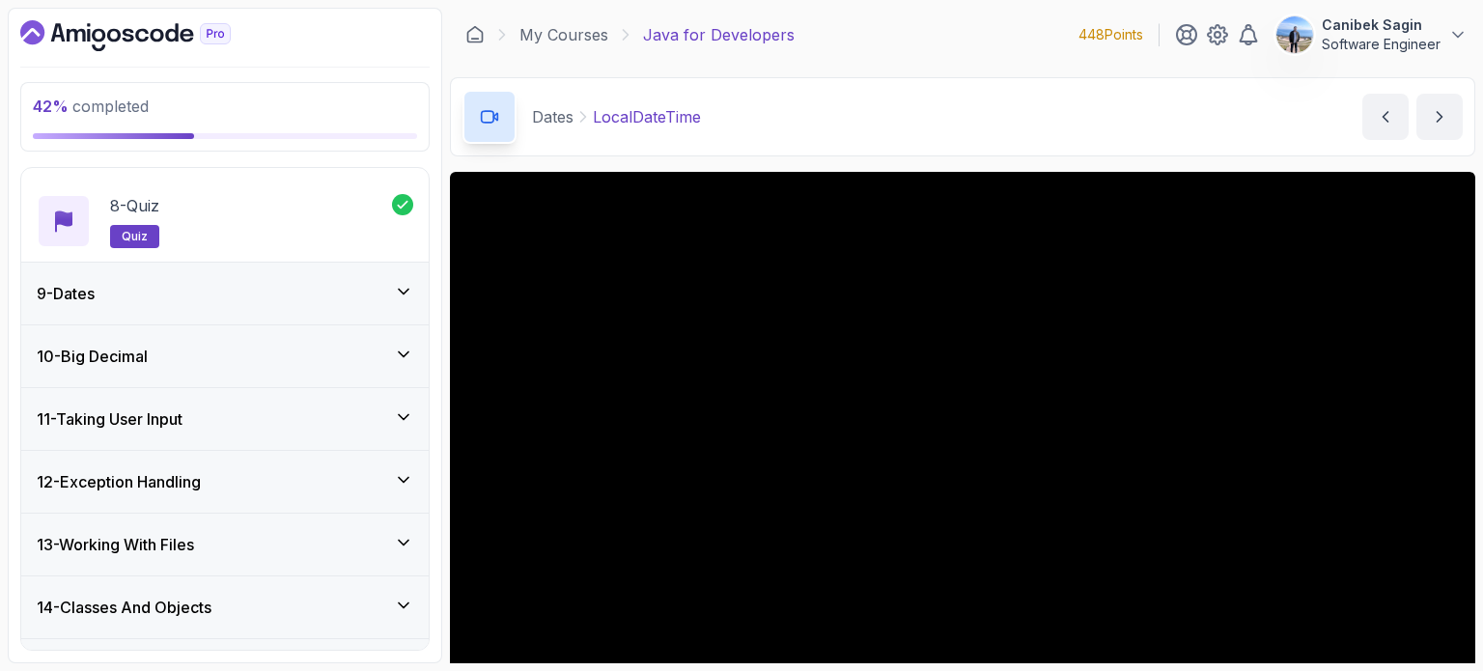
click at [79, 296] on h3 "9 - Dates" at bounding box center [66, 293] width 58 height 23
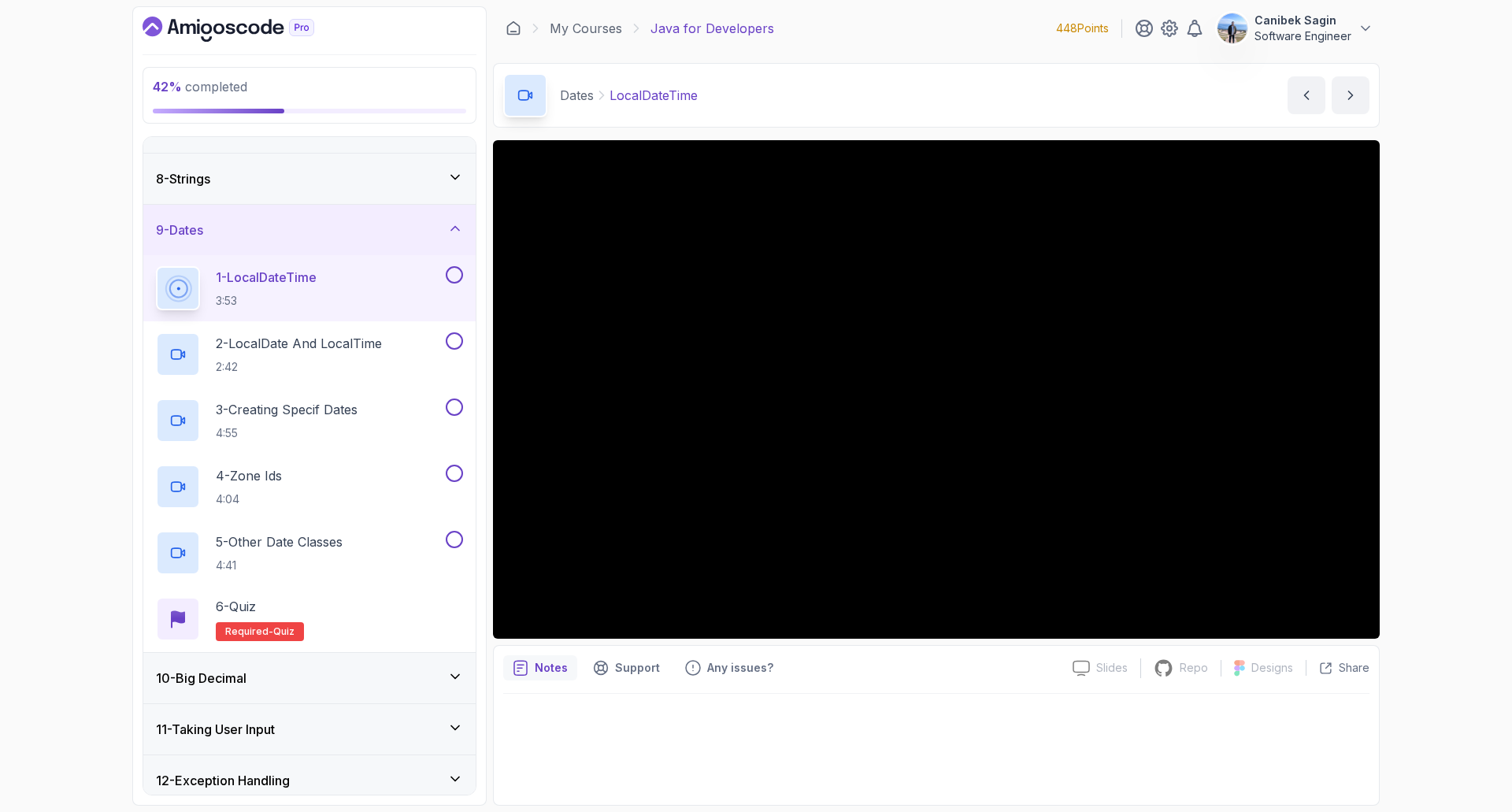
scroll to position [342, 0]
click at [1431, 419] on div "42 % completed 1 - Intro 2 - Loops 3 - If Statements 4 - Packages 5 - Access Mo…" at bounding box center [756, 406] width 1512 height 812
click at [1438, 397] on div "42 % completed 1 - Intro 2 - Loops 3 - If Statements 4 - Packages 5 - Access Mo…" at bounding box center [756, 406] width 1512 height 812
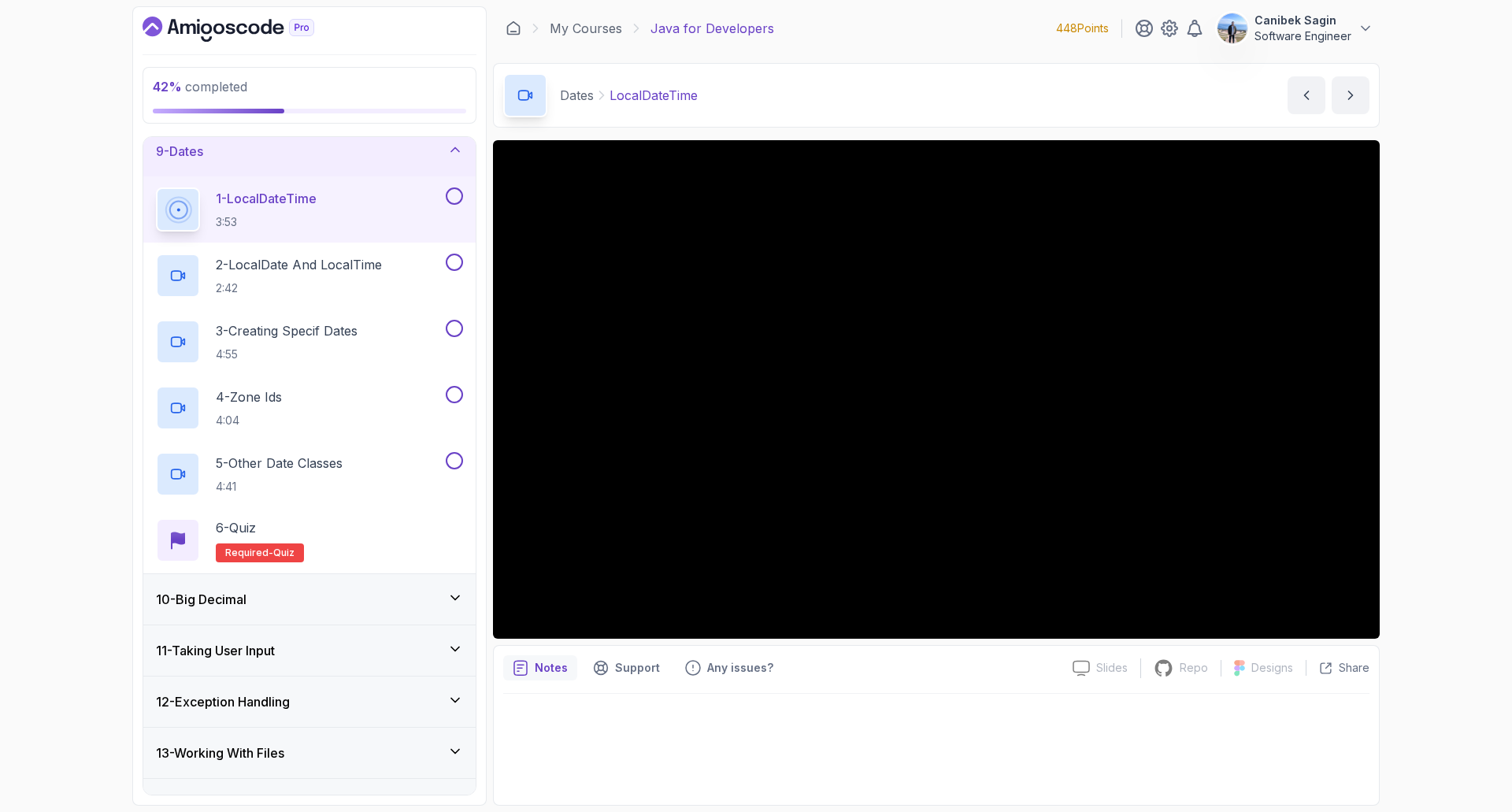
click at [328, 598] on div "10 - Big Decimal" at bounding box center [309, 599] width 307 height 19
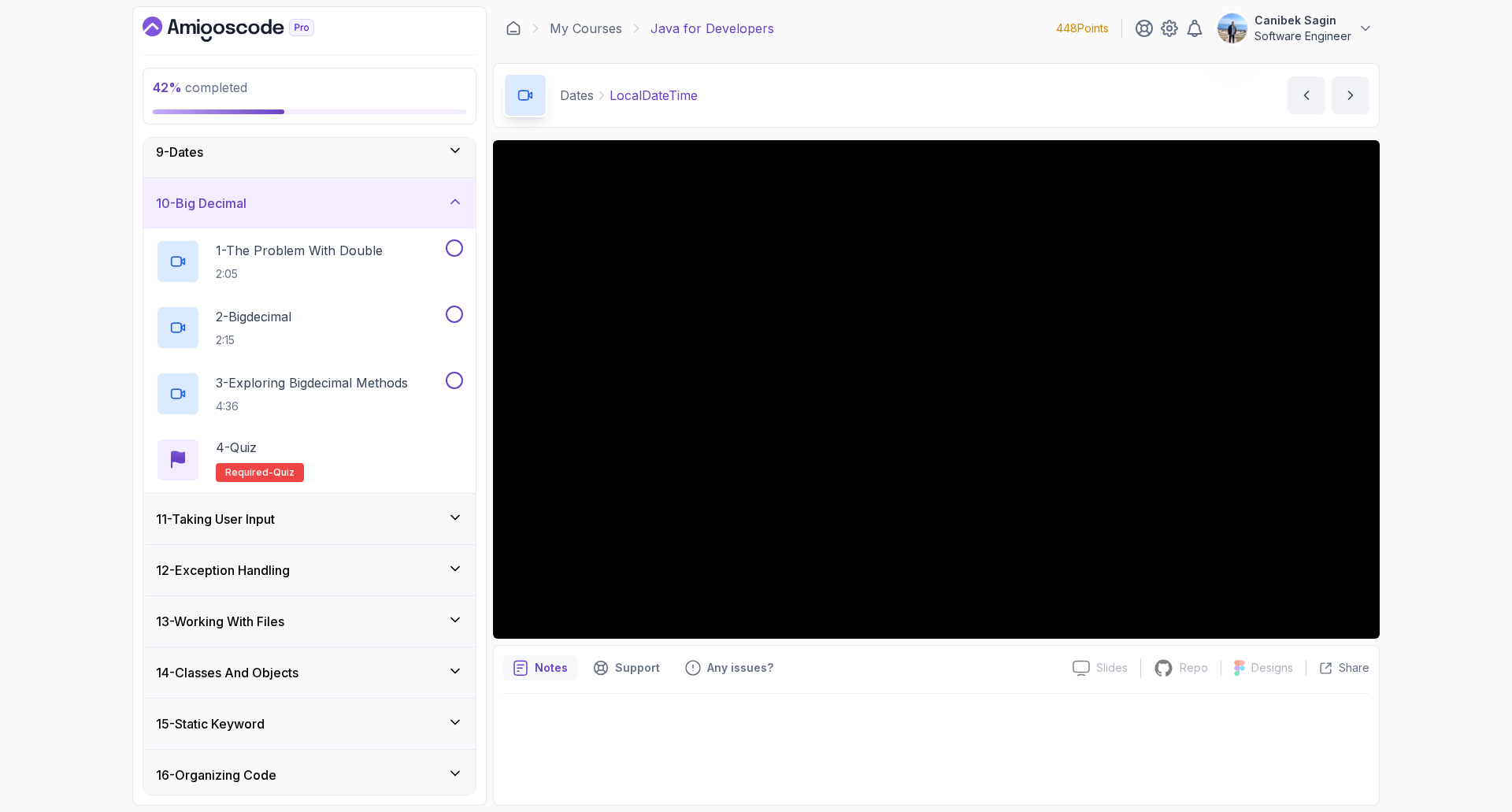
click at [285, 518] on div "11 - Taking User Input" at bounding box center [309, 519] width 307 height 19
